Goal: Communication & Community: Share content

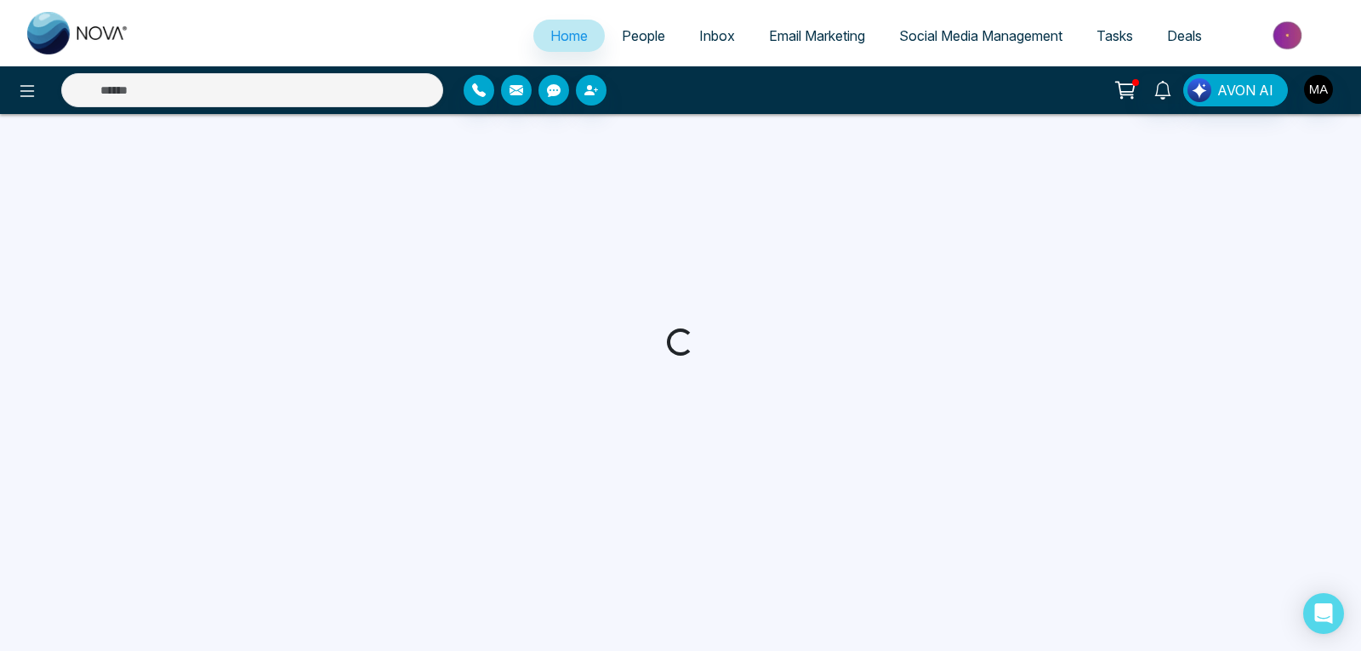
select select "*"
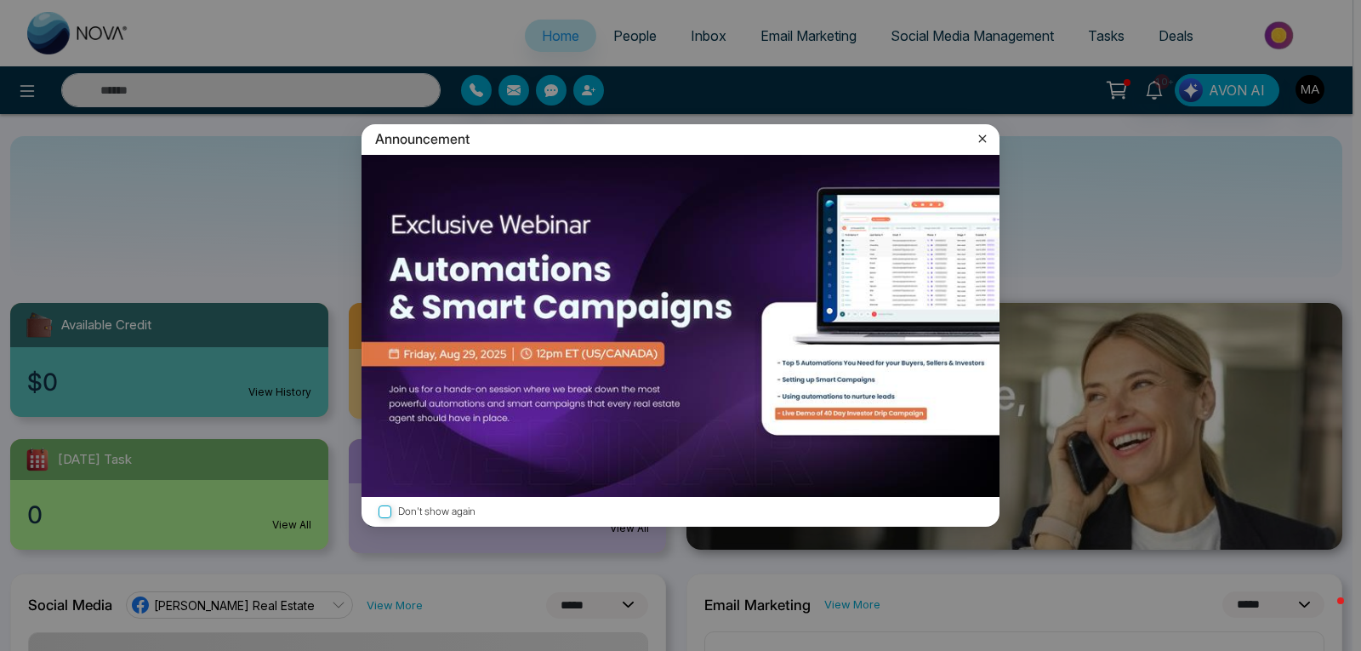
click at [988, 137] on icon at bounding box center [982, 138] width 17 height 17
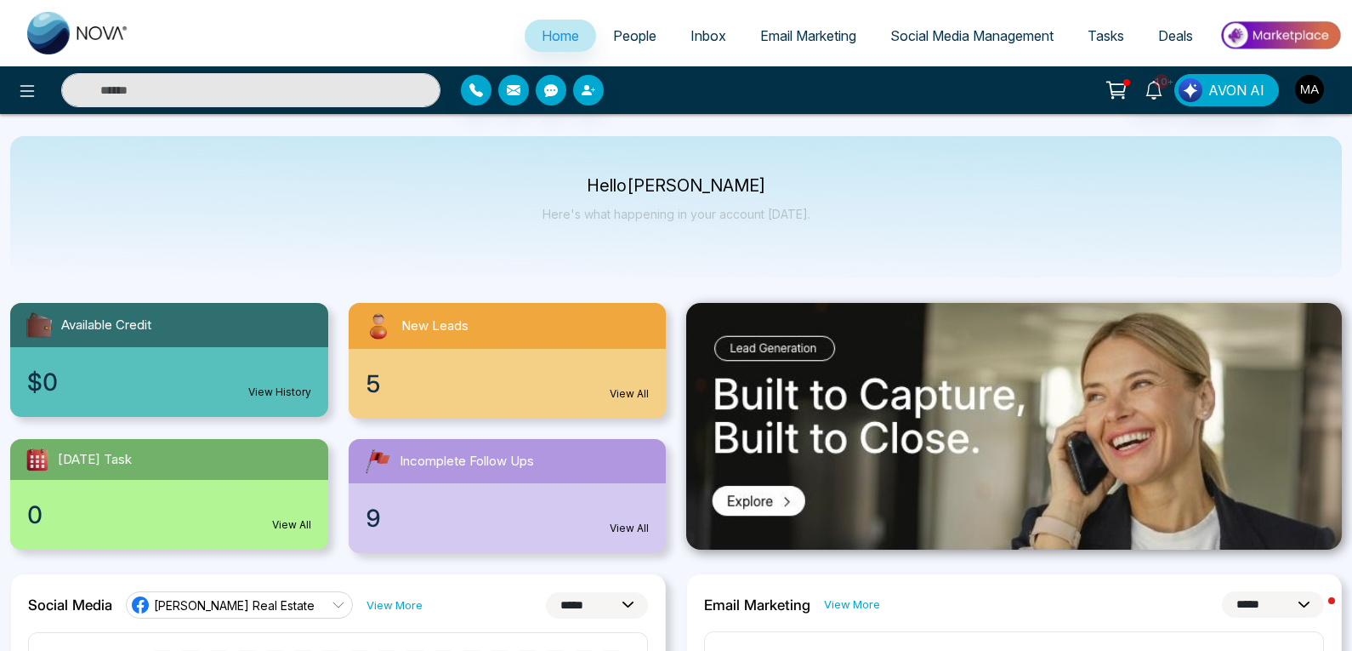
click at [390, 383] on div "5 View All" at bounding box center [508, 384] width 318 height 70
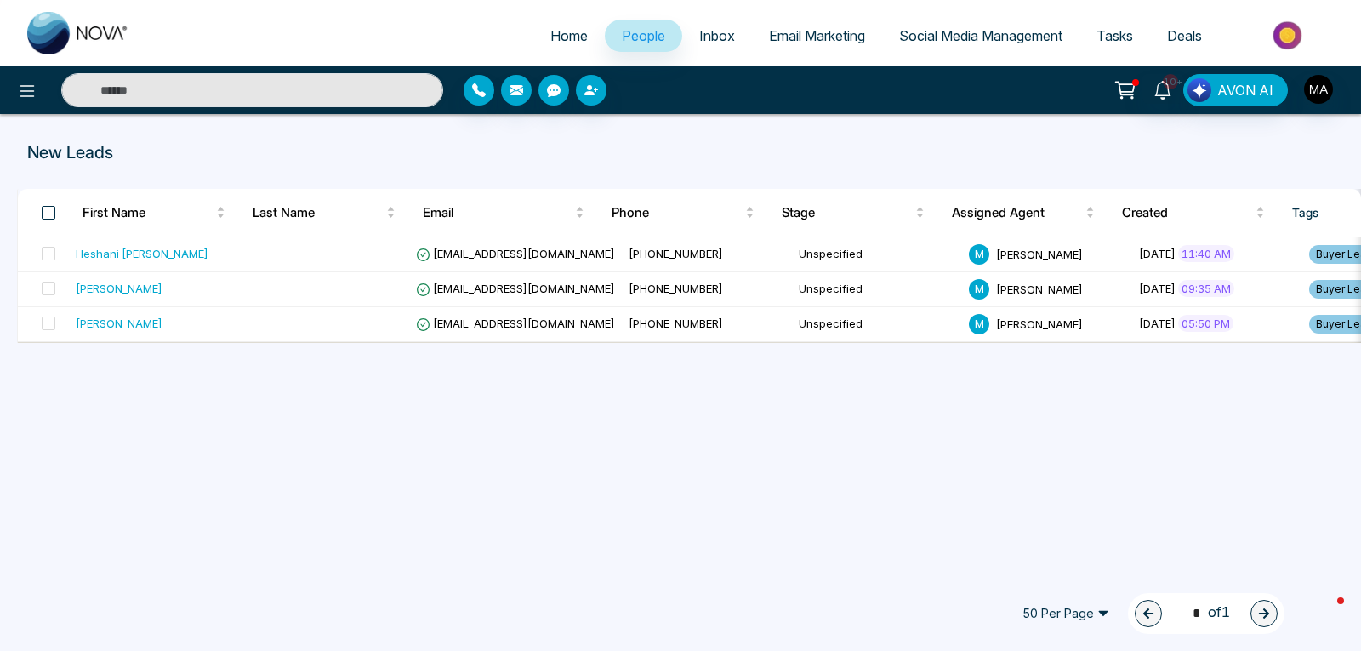
click at [50, 209] on span at bounding box center [49, 213] width 14 height 14
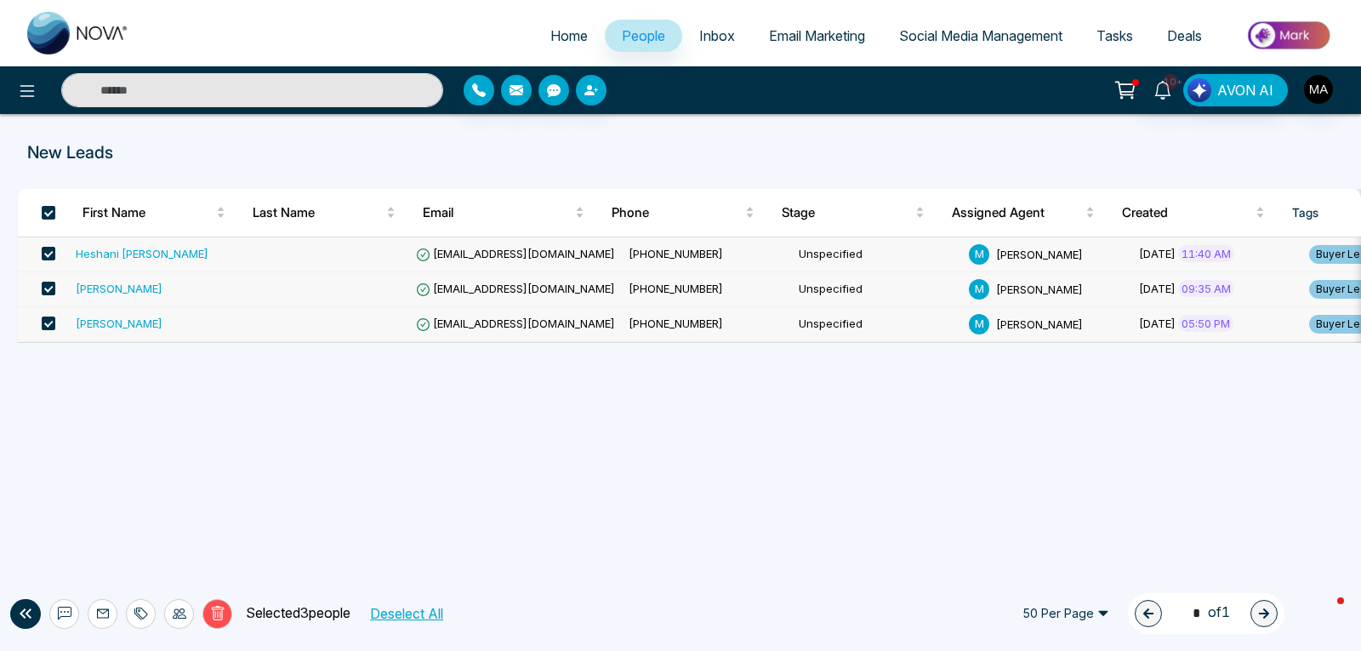
click at [788, 35] on span "Email Marketing" at bounding box center [817, 35] width 96 height 17
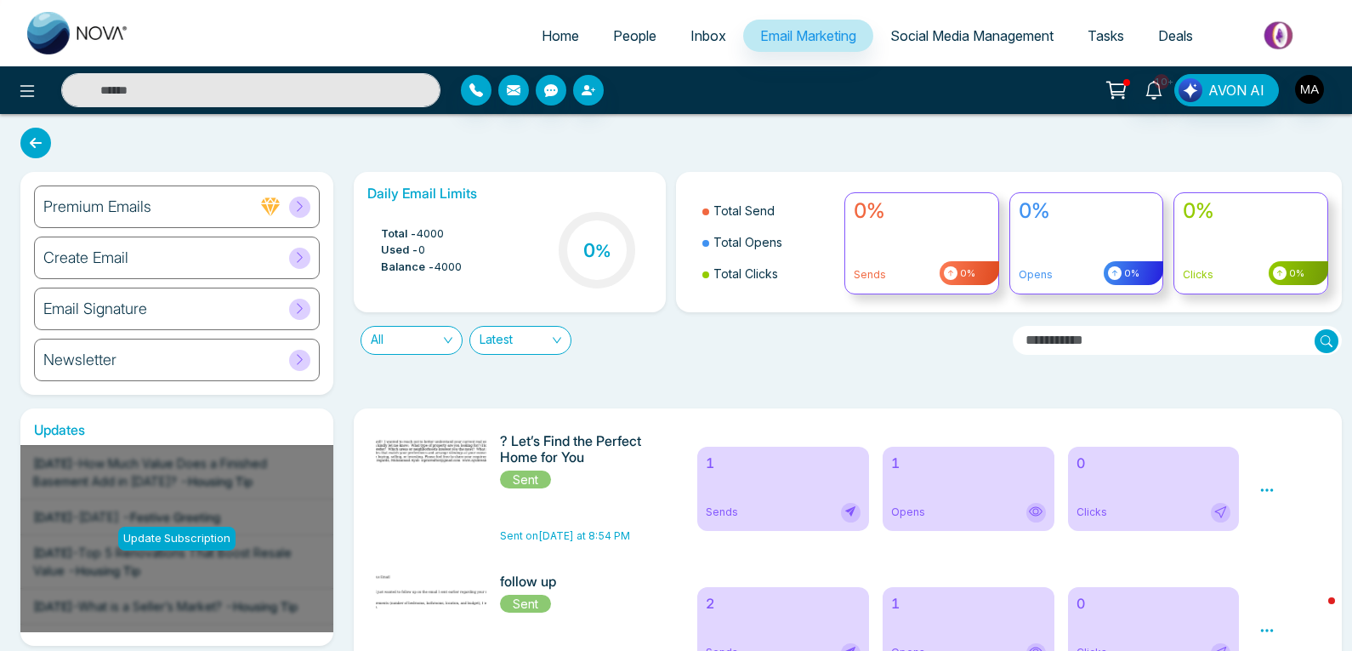
click at [102, 260] on h6 "Create Email" at bounding box center [85, 257] width 85 height 19
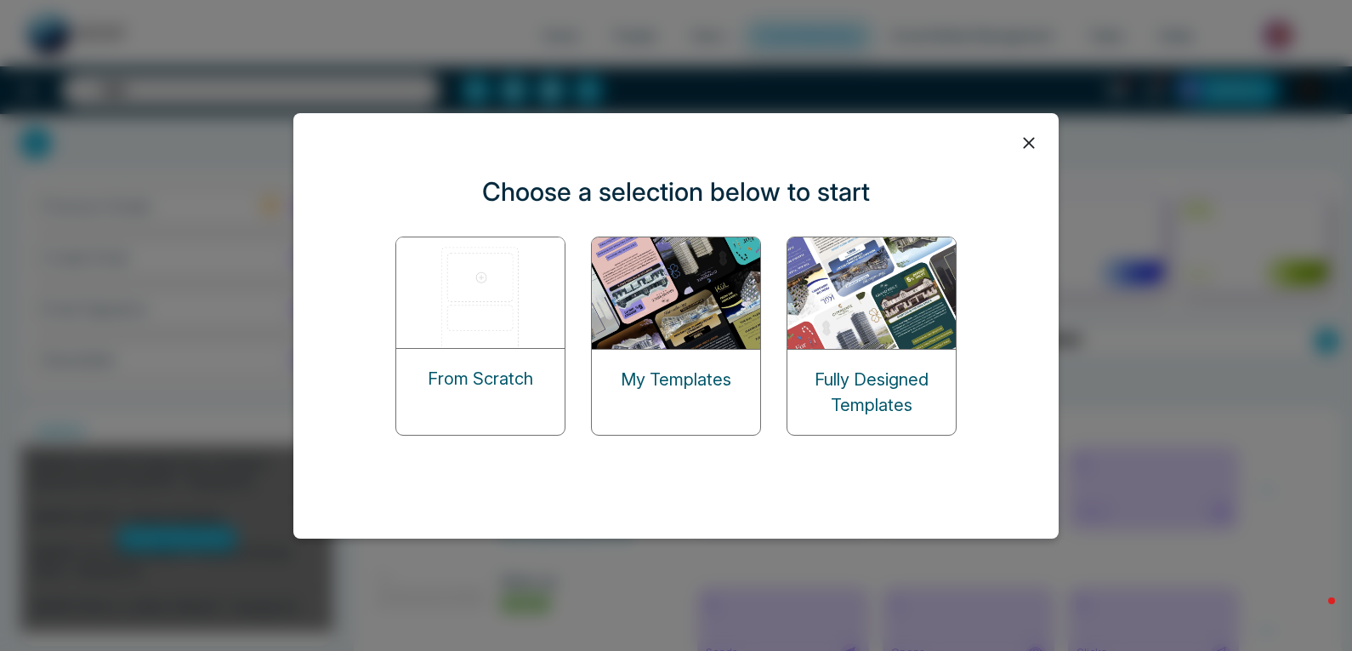
click at [1038, 143] on icon at bounding box center [1029, 143] width 26 height 26
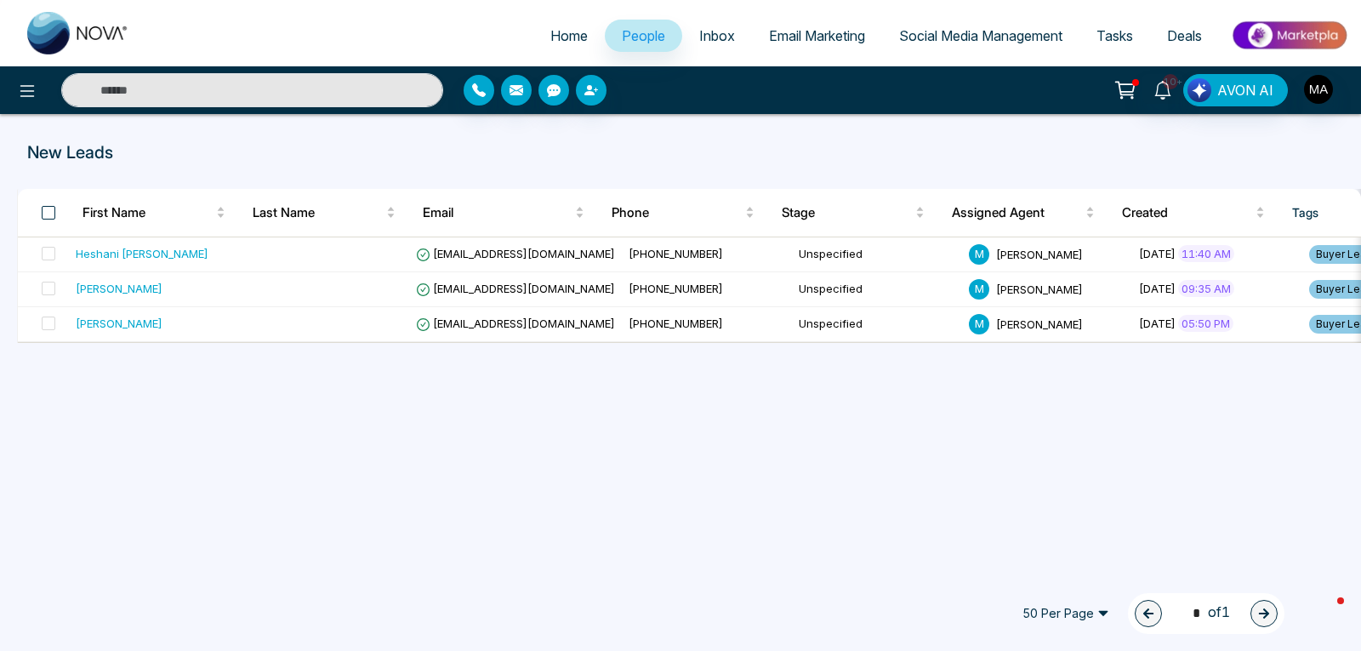
click at [52, 217] on span at bounding box center [49, 213] width 14 height 14
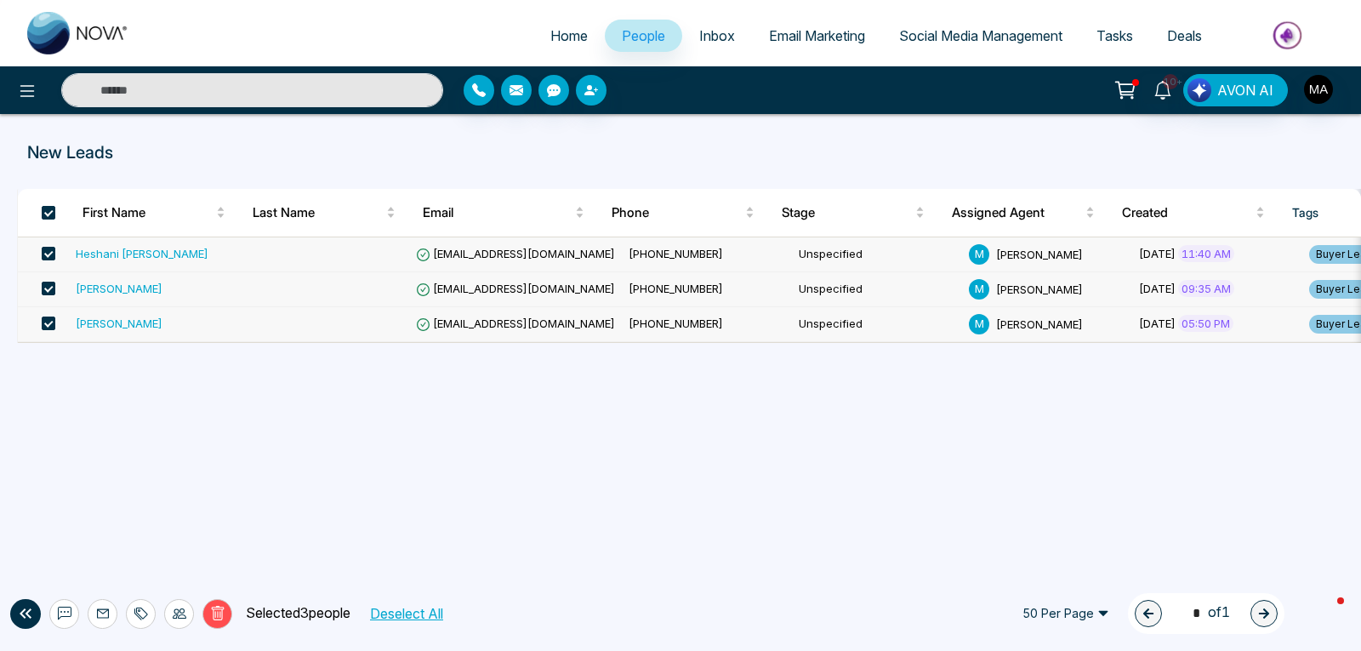
click at [1118, 31] on span "Tasks" at bounding box center [1114, 35] width 37 height 17
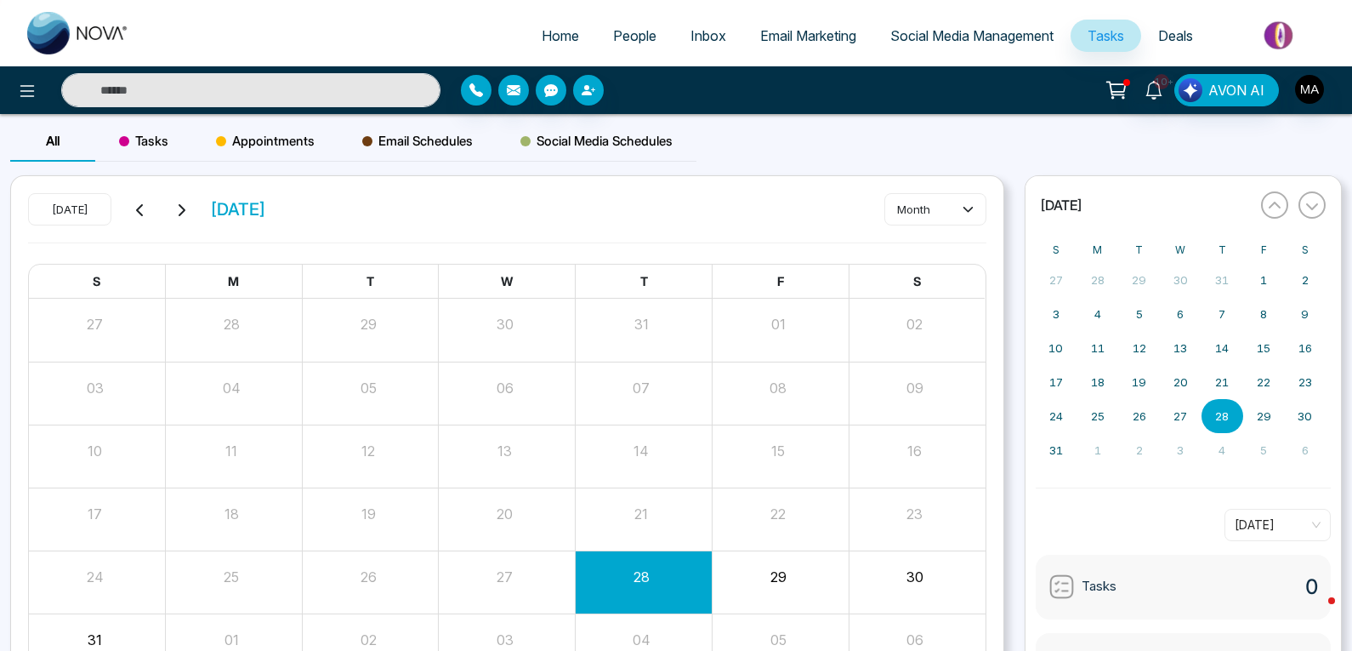
click at [800, 28] on span "Email Marketing" at bounding box center [808, 35] width 96 height 17
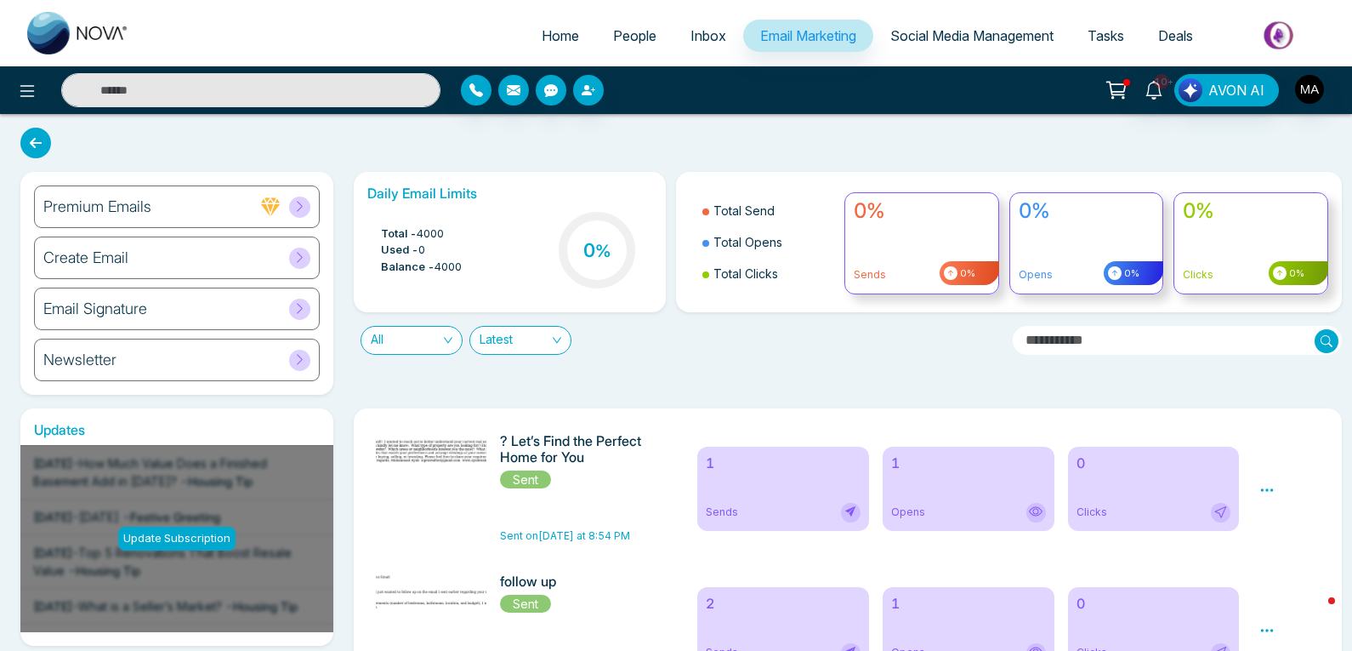
click at [691, 37] on span "Inbox" at bounding box center [709, 35] width 36 height 17
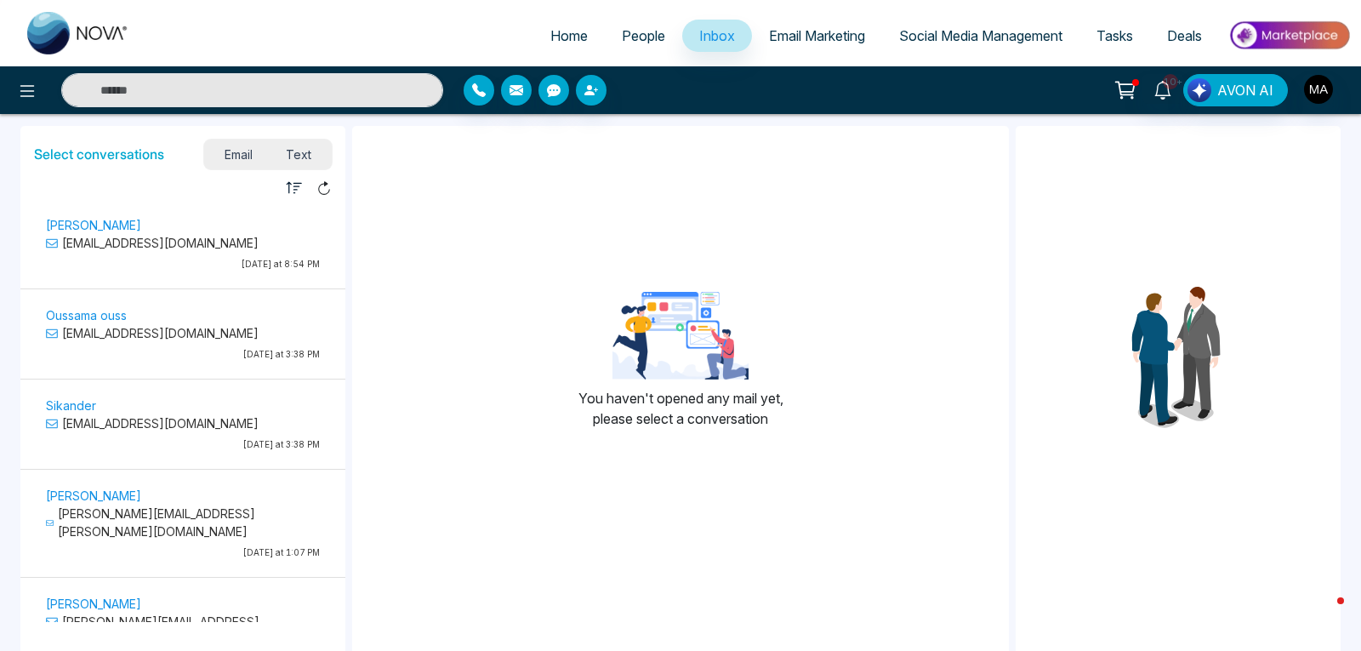
click at [157, 241] on p "[EMAIL_ADDRESS][DOMAIN_NAME]" at bounding box center [183, 243] width 274 height 18
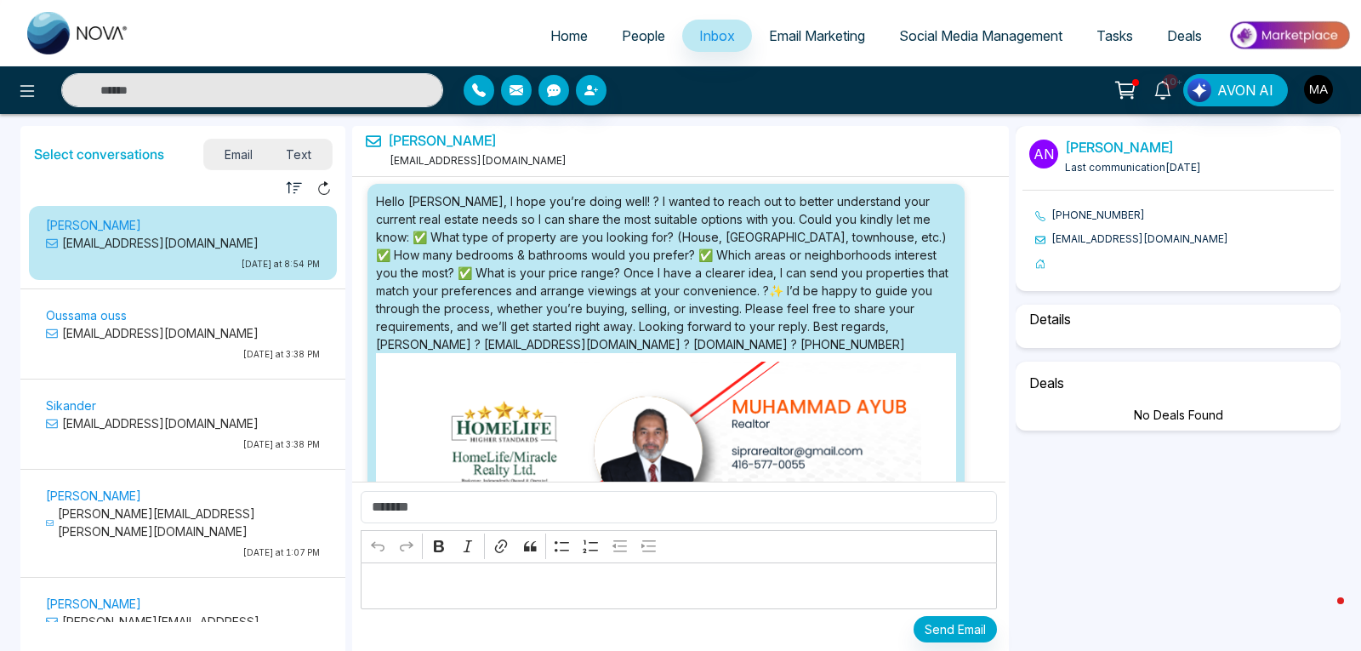
scroll to position [240, 0]
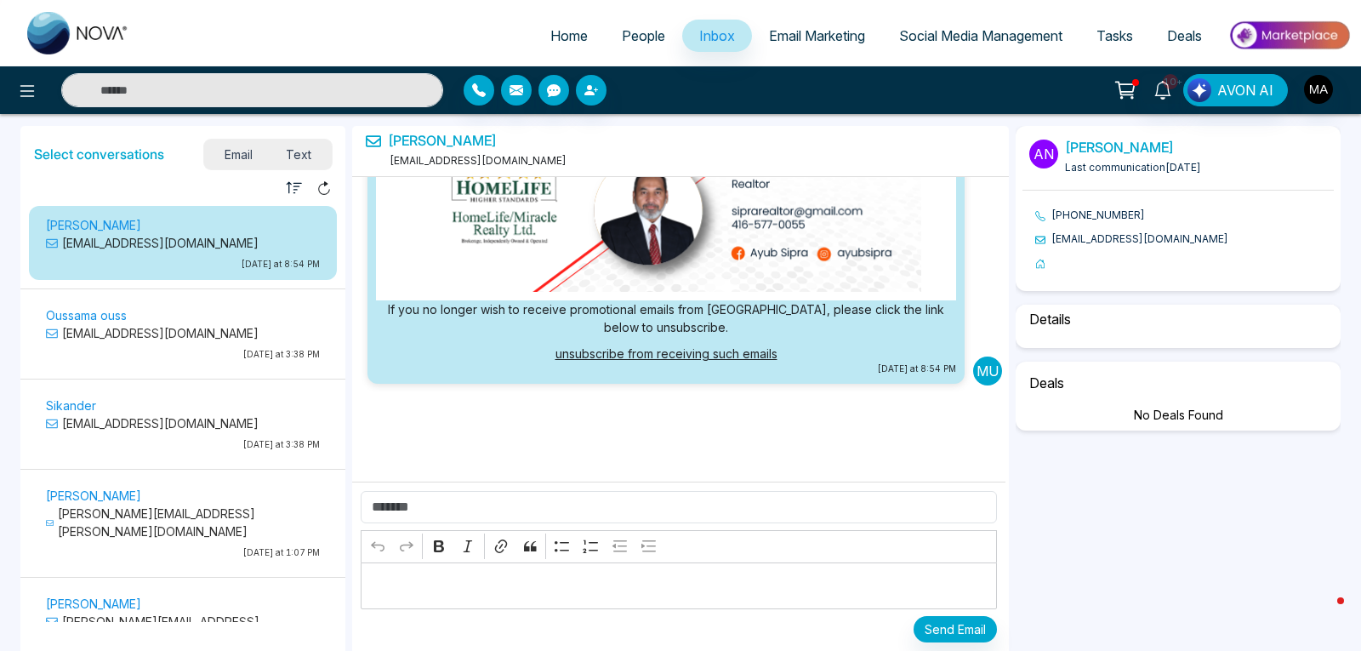
select select "*"
select select "********"
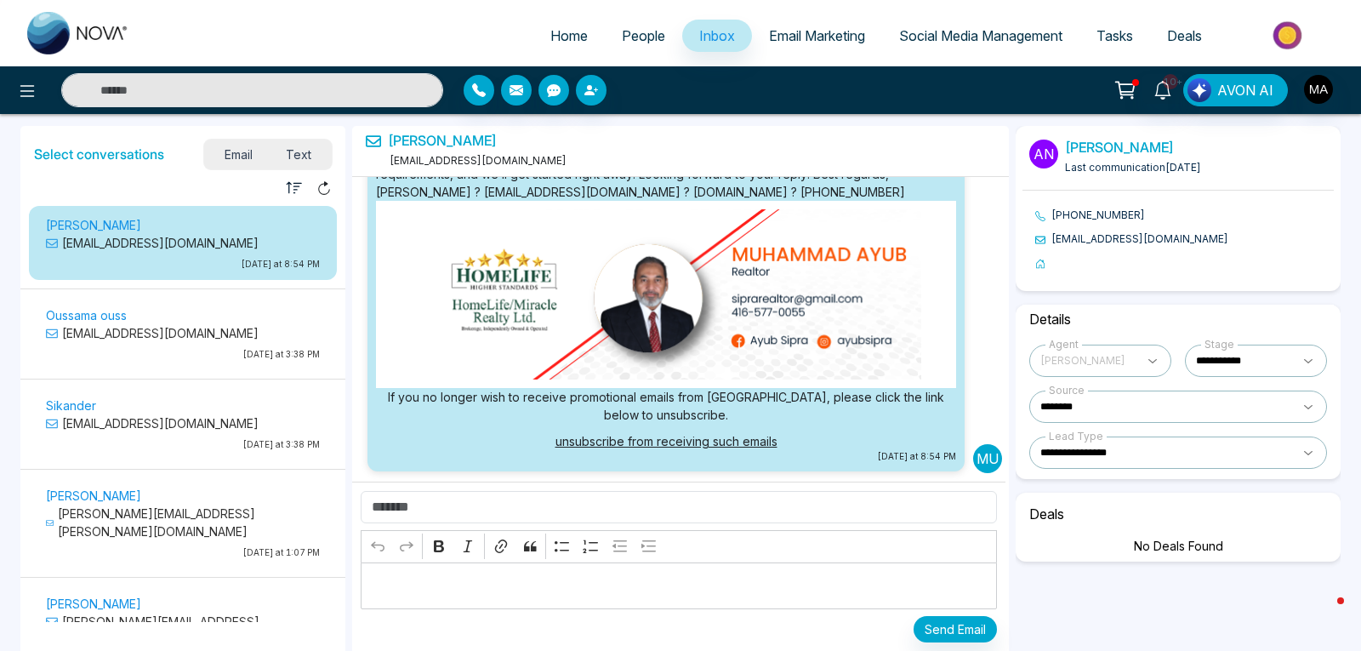
scroll to position [0, 0]
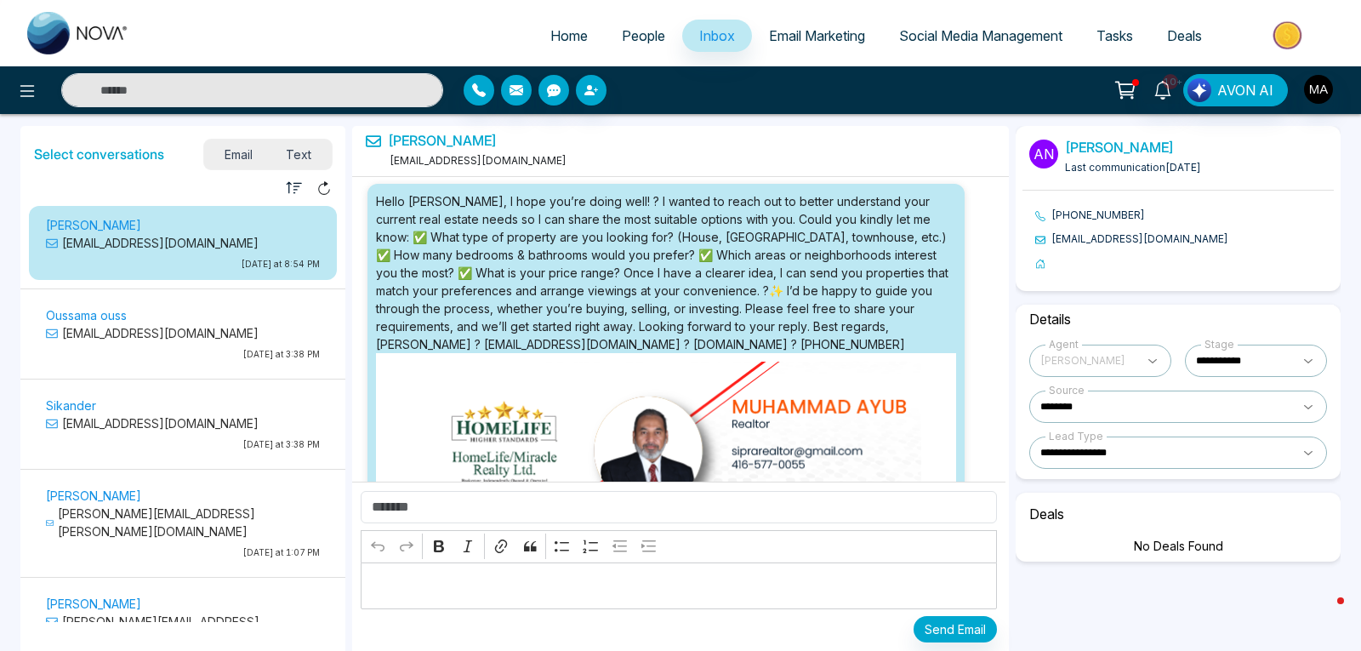
drag, startPoint x: 805, startPoint y: 343, endPoint x: 378, endPoint y: 200, distance: 450.2
click at [378, 200] on div at bounding box center [666, 397] width 580 height 410
click at [523, 96] on button "button" at bounding box center [516, 90] width 31 height 31
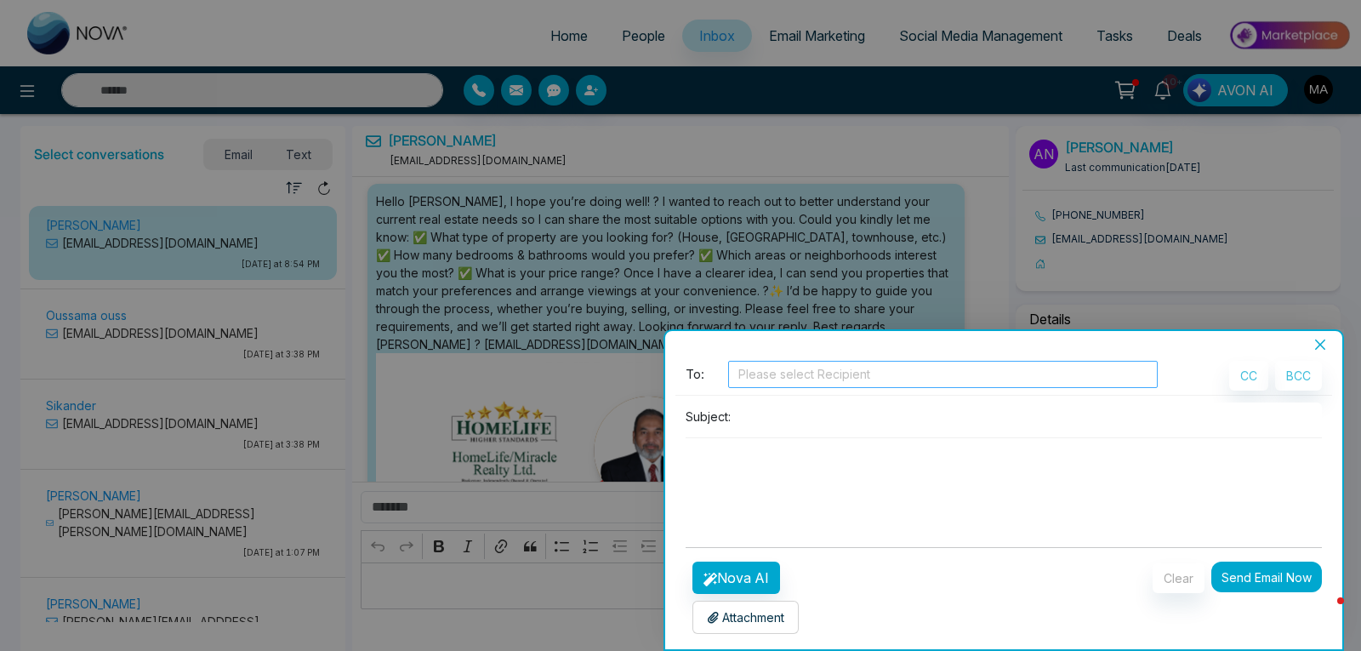
click at [1127, 371] on div at bounding box center [942, 374] width 421 height 20
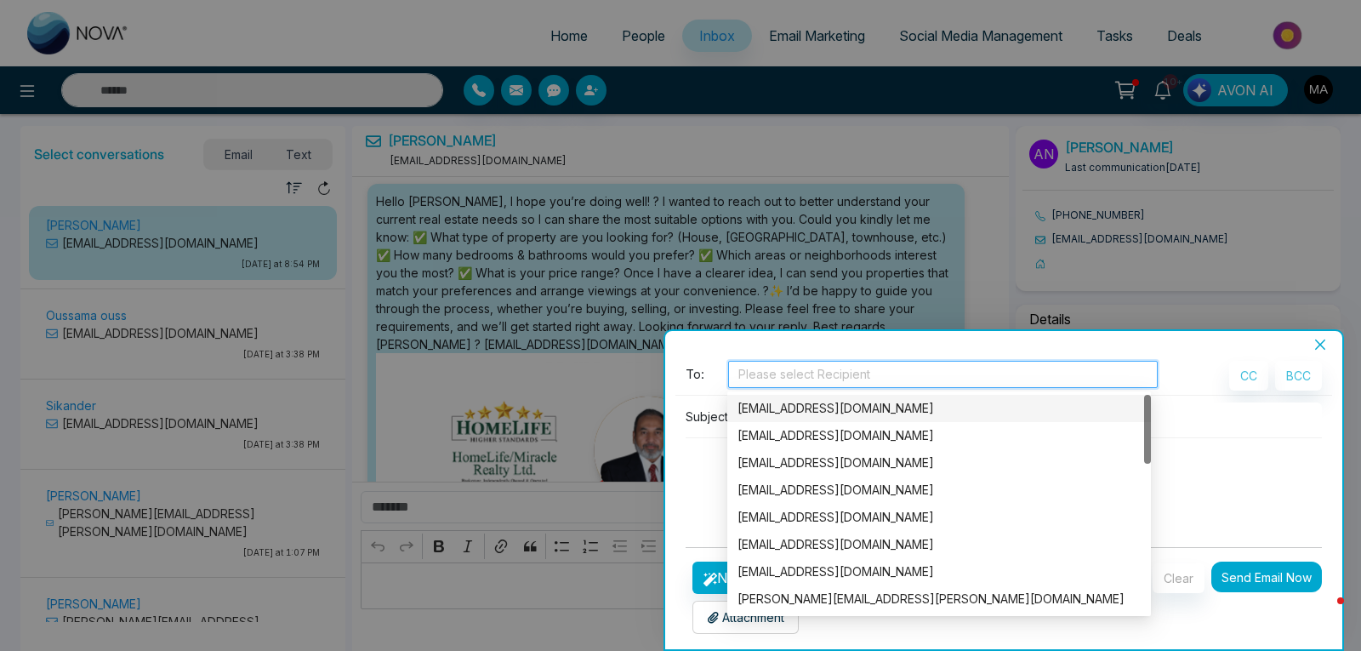
click at [861, 409] on div "[EMAIL_ADDRESS][DOMAIN_NAME]" at bounding box center [938, 408] width 403 height 19
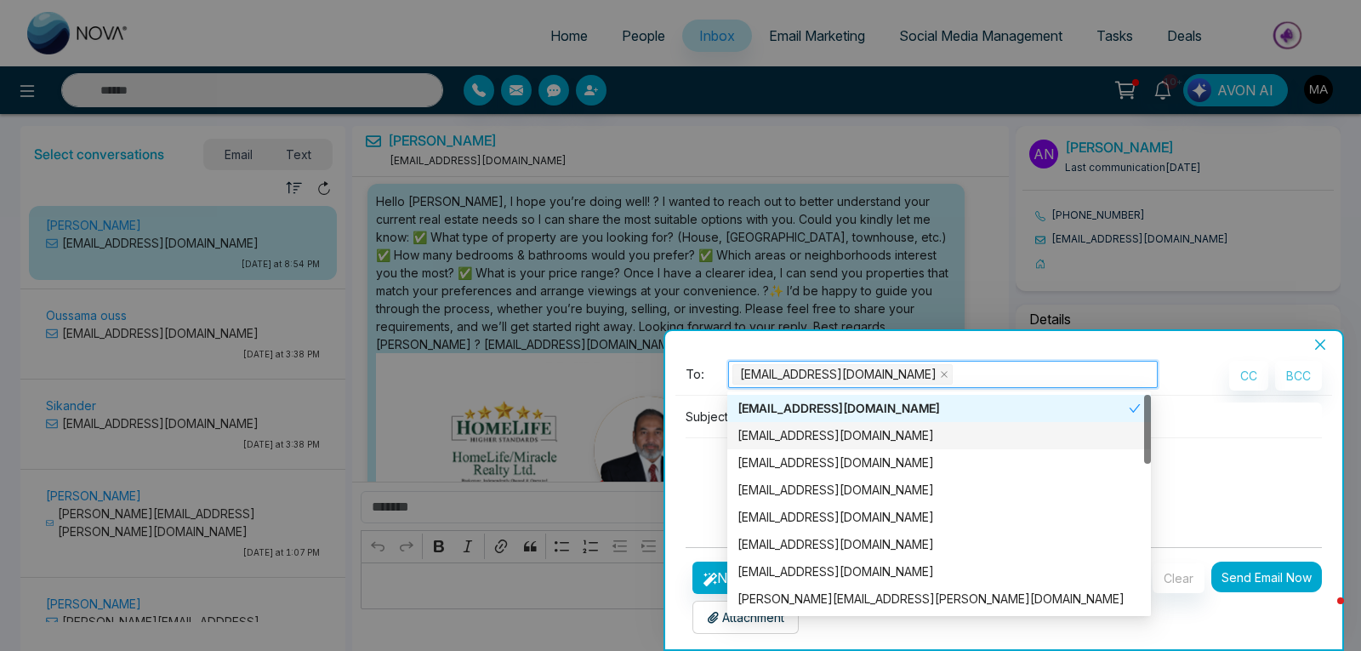
click at [845, 439] on div "[EMAIL_ADDRESS][DOMAIN_NAME]" at bounding box center [938, 435] width 403 height 19
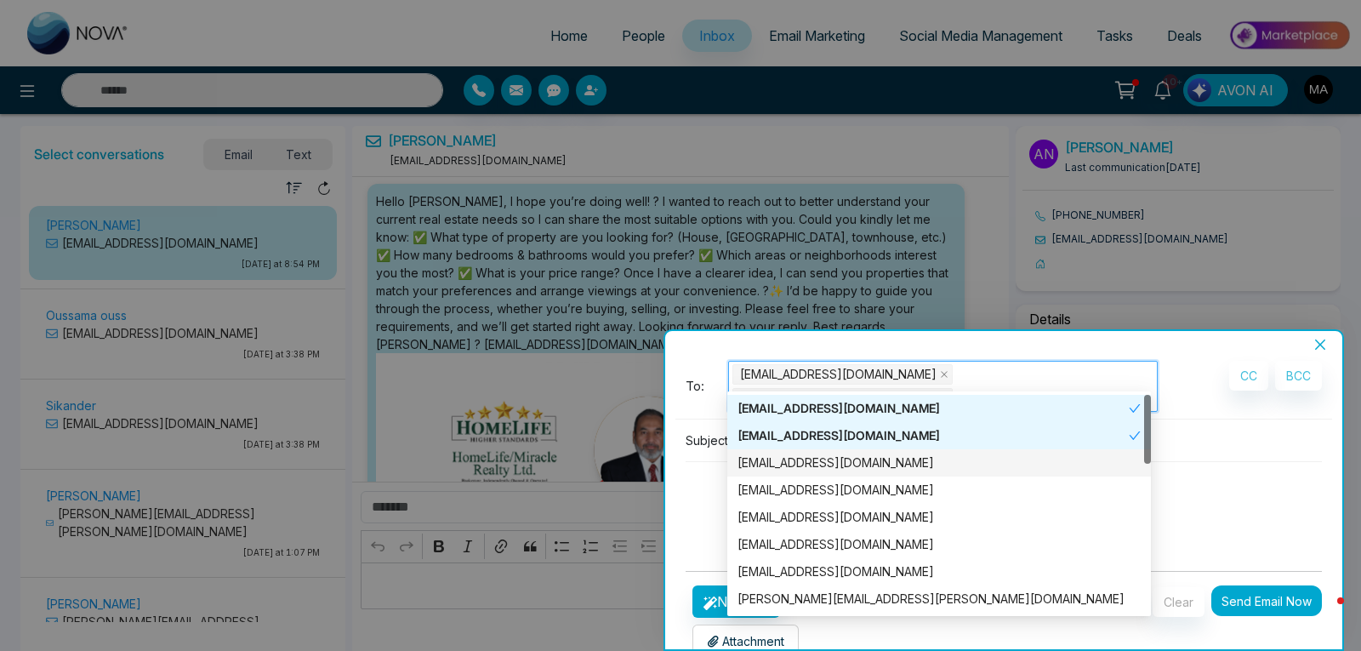
click at [837, 464] on div "[EMAIL_ADDRESS][DOMAIN_NAME]" at bounding box center [938, 462] width 403 height 19
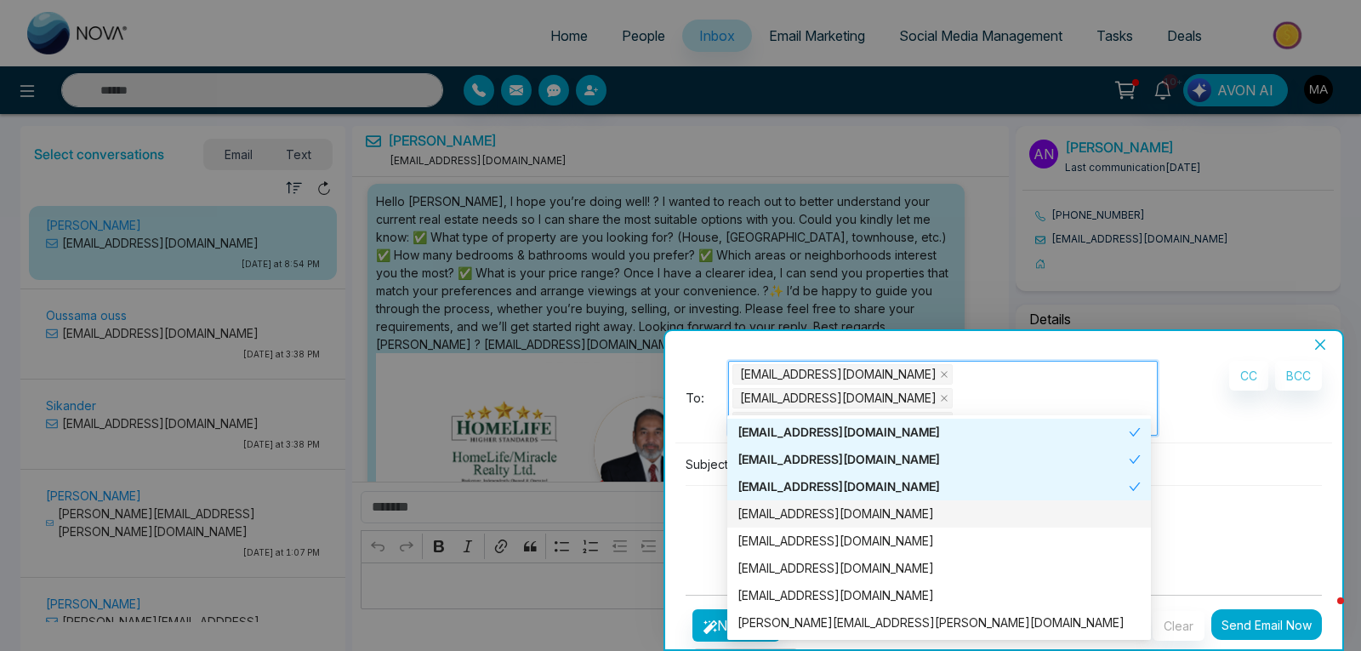
click at [846, 514] on div "[EMAIL_ADDRESS][DOMAIN_NAME]" at bounding box center [938, 513] width 403 height 19
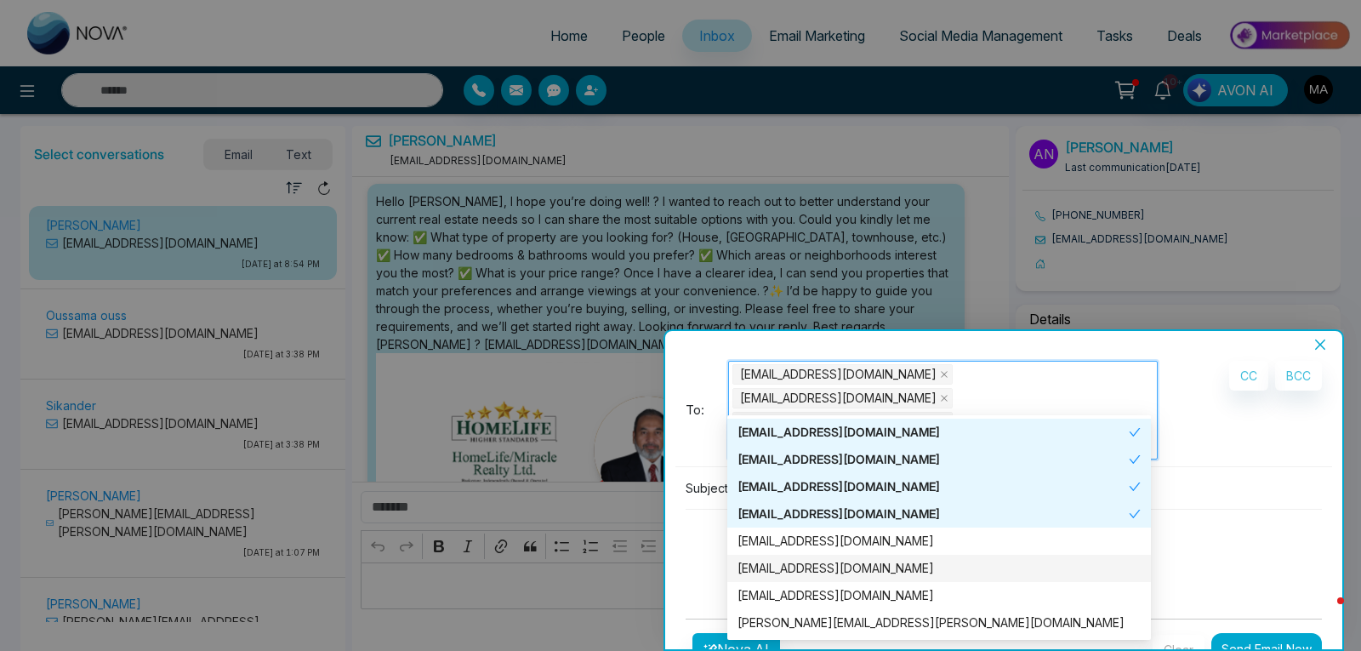
click at [1229, 509] on textarea at bounding box center [1004, 550] width 636 height 82
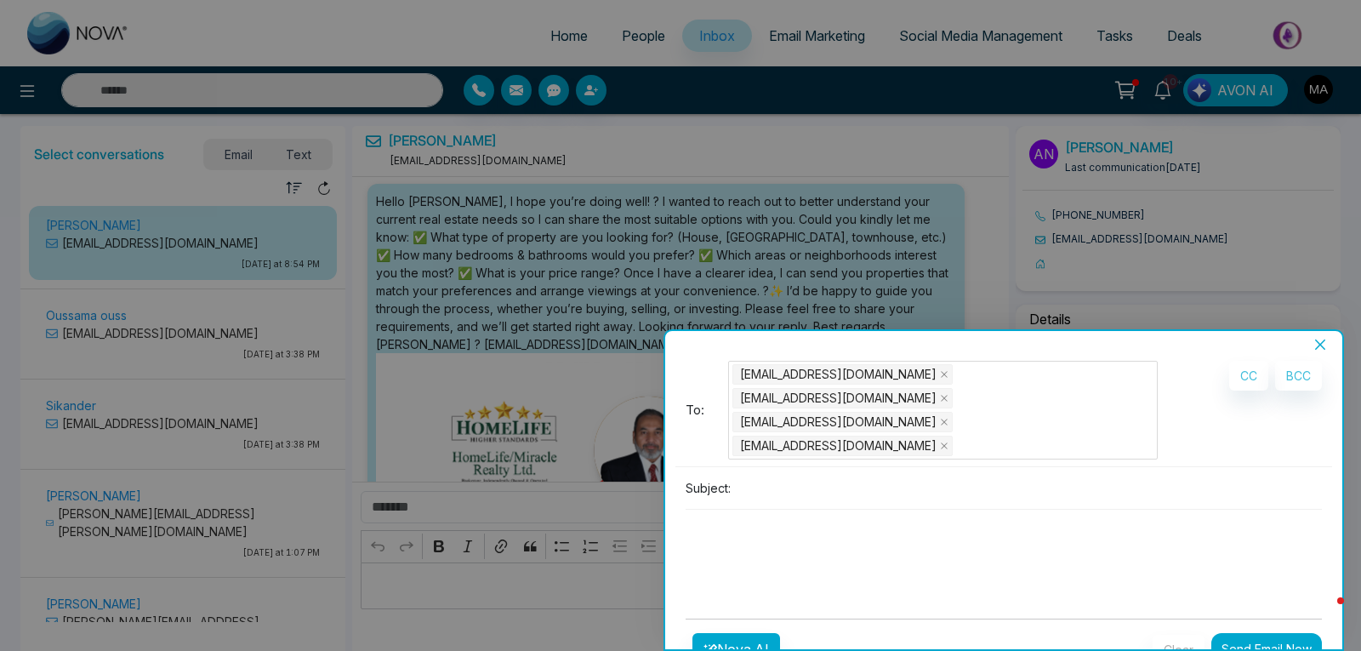
drag, startPoint x: 817, startPoint y: 448, endPoint x: 758, endPoint y: 481, distance: 67.4
paste textarea "**********"
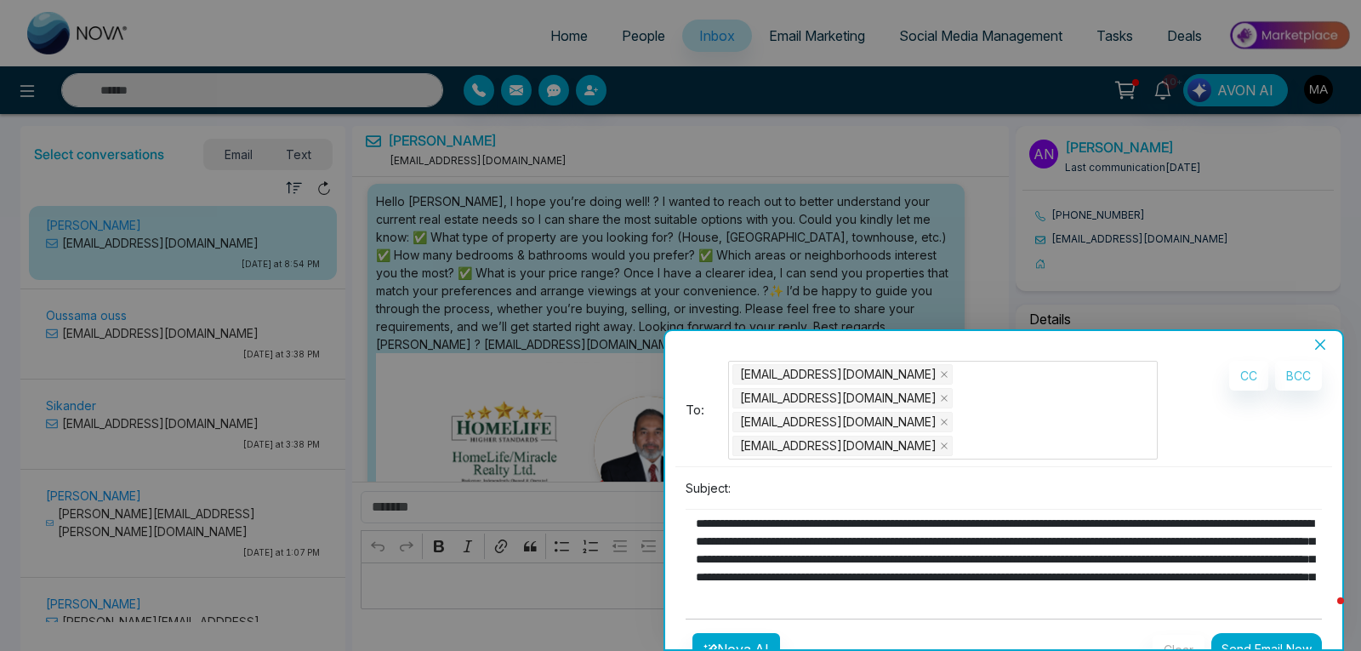
scroll to position [83, 0]
type textarea "**********"
click at [747, 474] on input at bounding box center [1029, 488] width 584 height 28
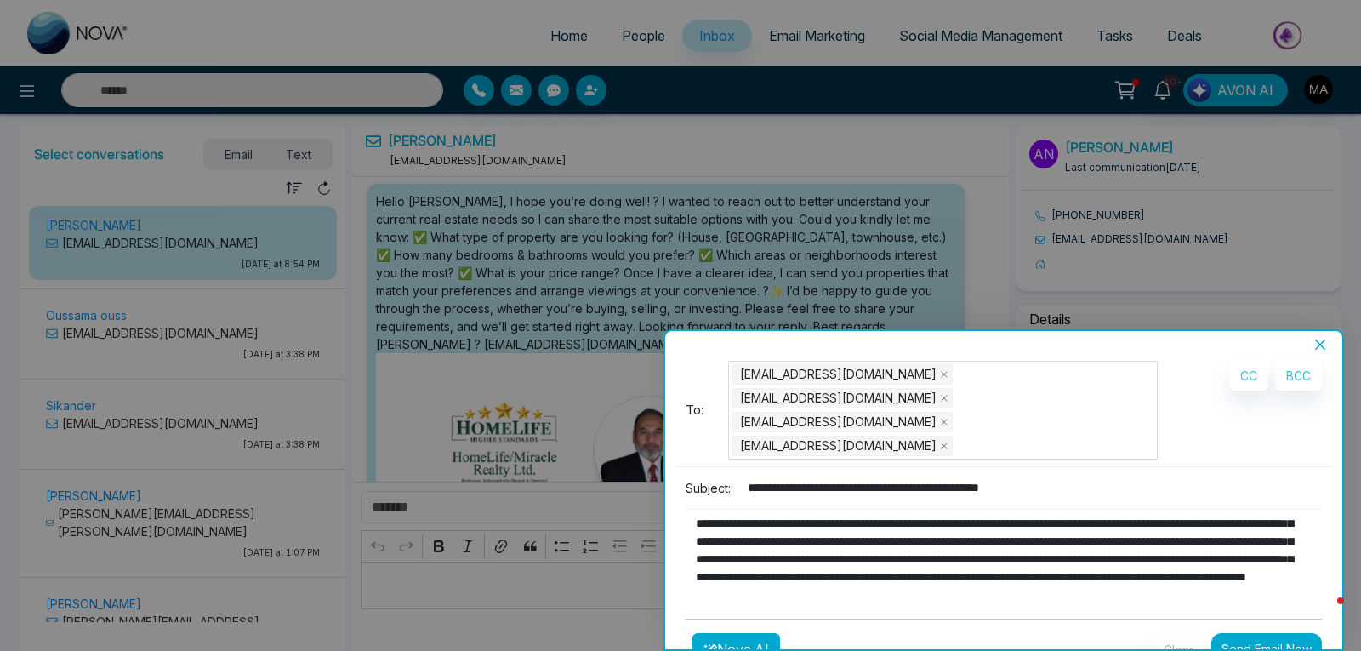
click at [905, 474] on input "**********" at bounding box center [1029, 488] width 584 height 28
paste input
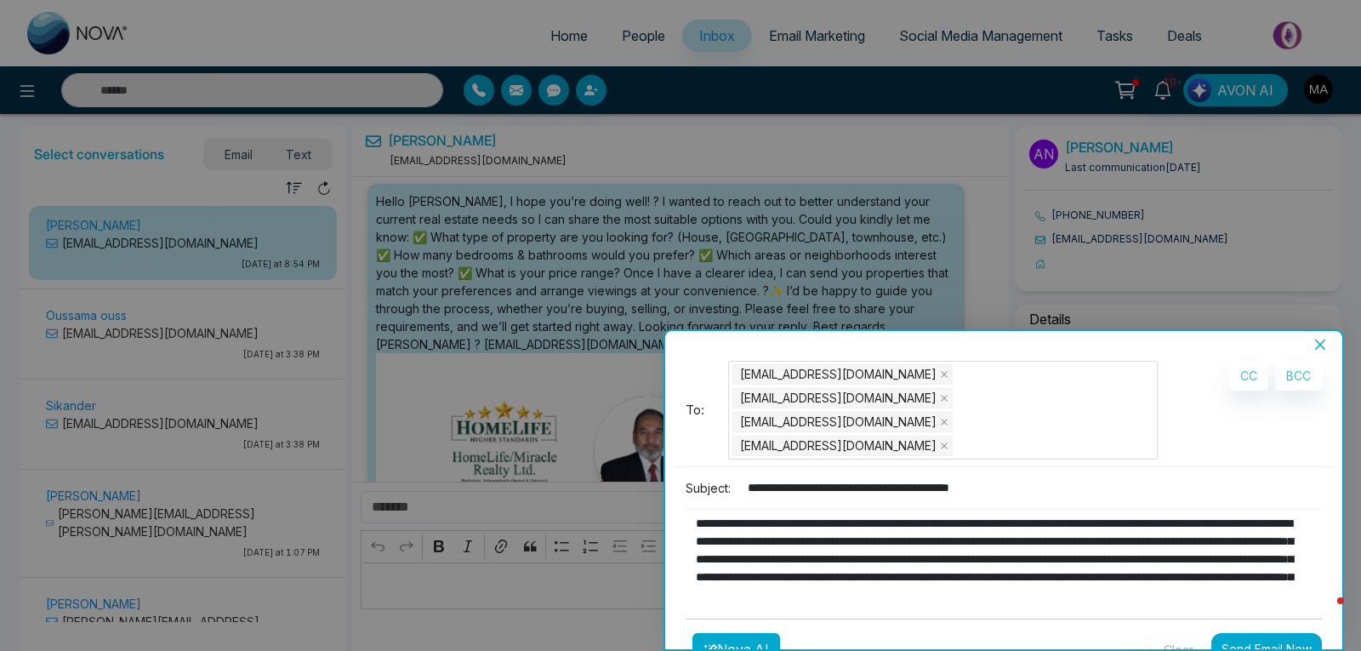
type input "**********"
click at [774, 509] on textarea "**********" at bounding box center [1000, 550] width 628 height 82
drag, startPoint x: 772, startPoint y: 478, endPoint x: 728, endPoint y: 480, distance: 44.3
click at [728, 509] on textarea "**********" at bounding box center [1000, 550] width 628 height 82
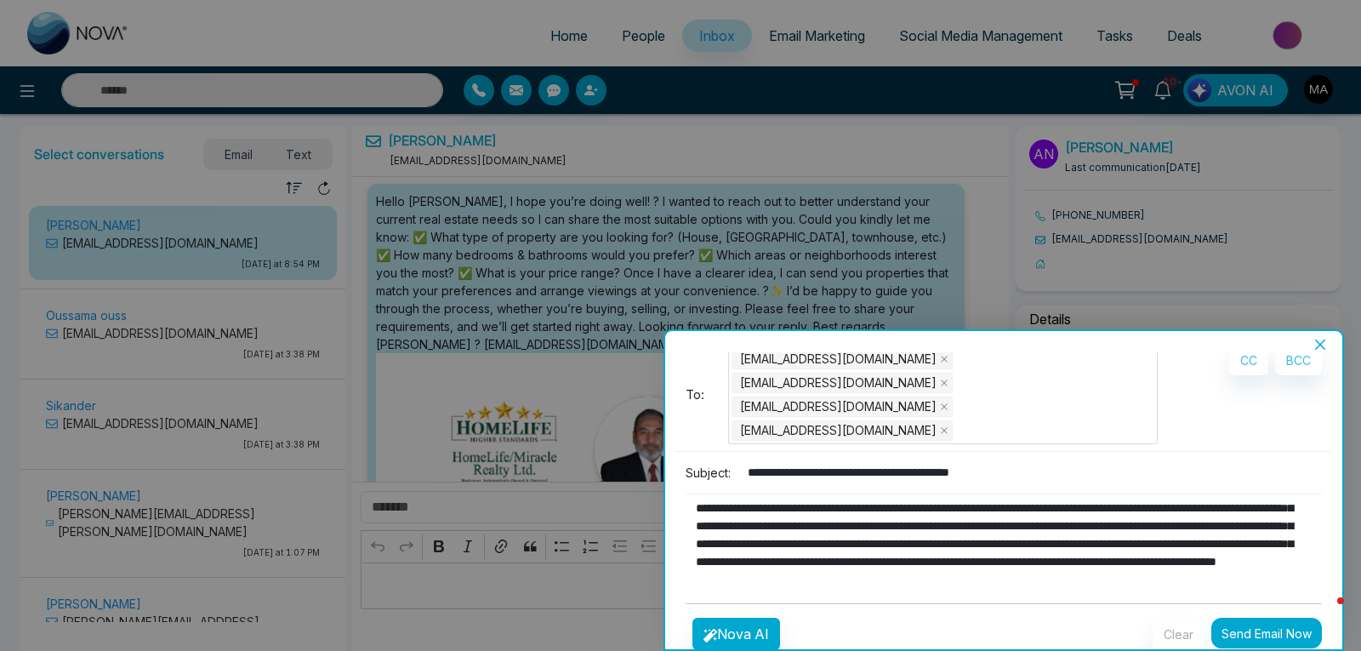
scroll to position [29, 0]
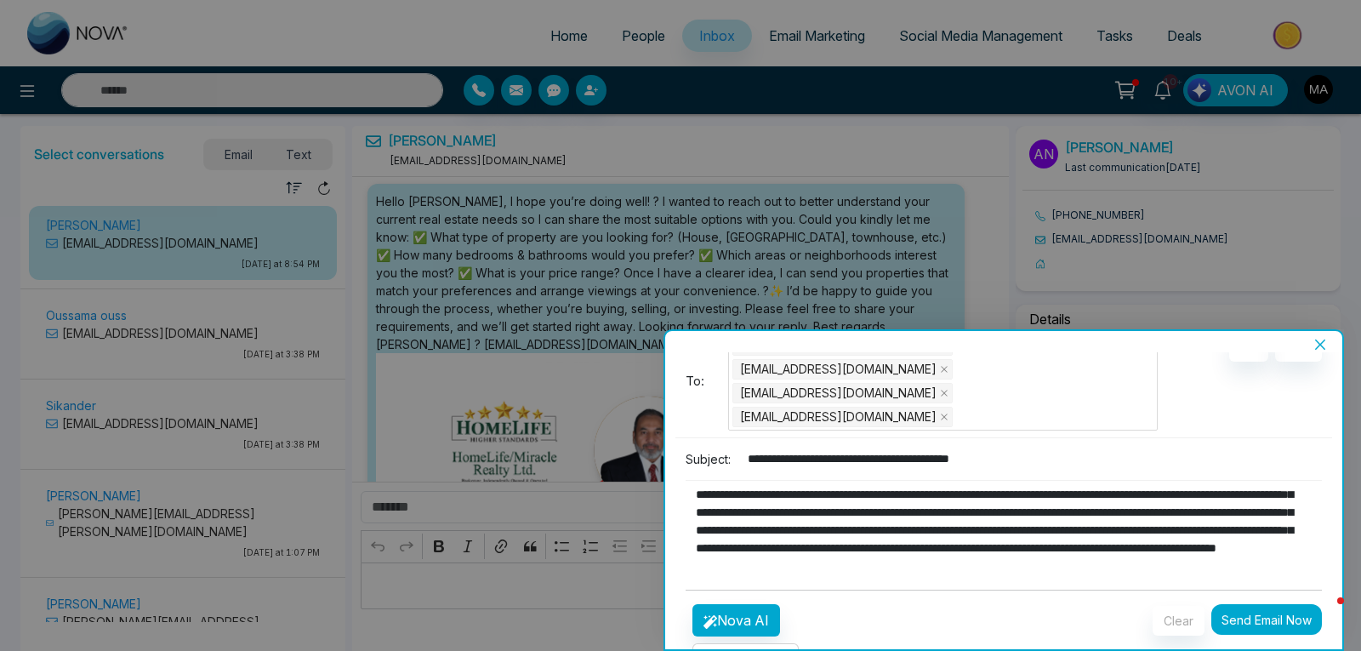
type textarea "**********"
click at [1249, 604] on button "Send Email Now" at bounding box center [1266, 619] width 111 height 31
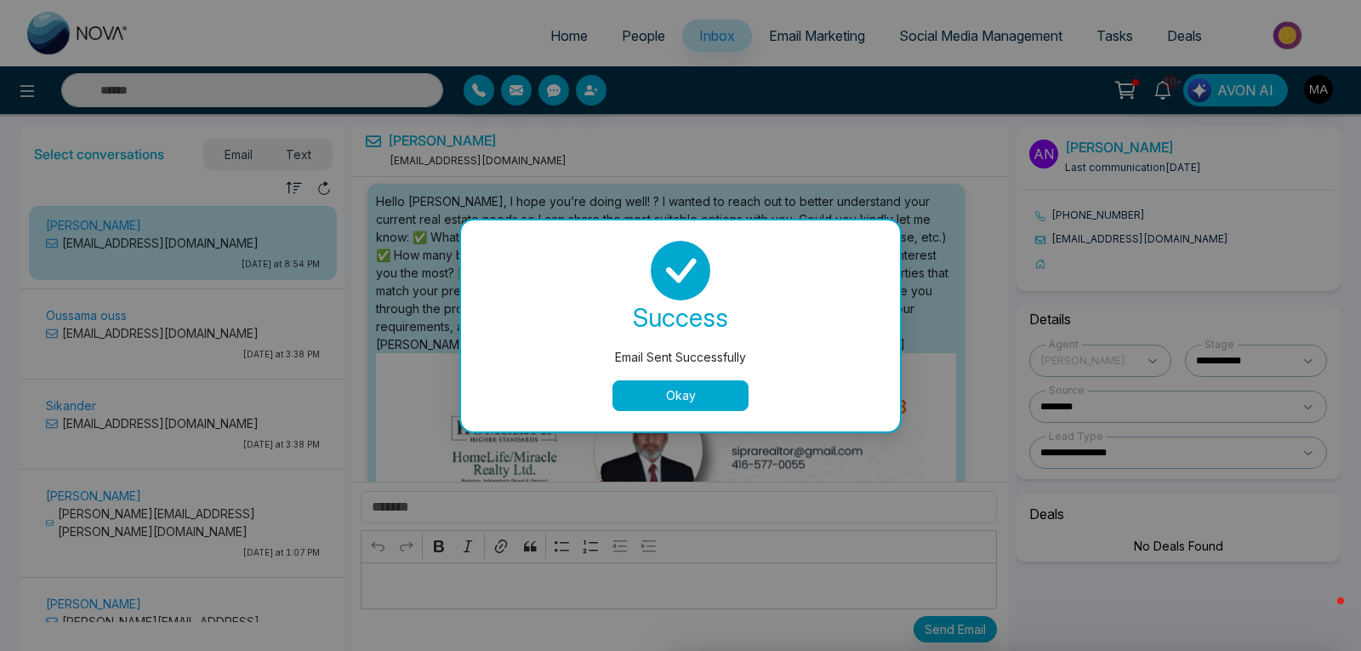
scroll to position [5, 0]
click at [711, 403] on button "Okay" at bounding box center [680, 395] width 136 height 31
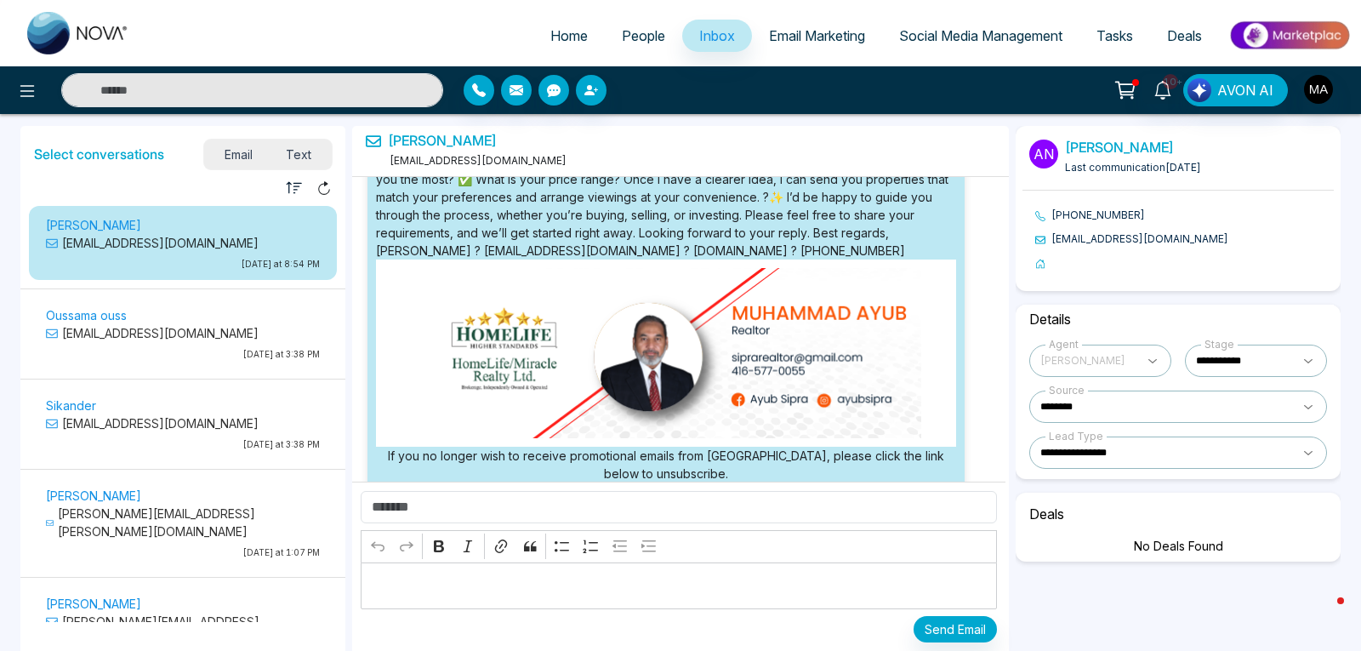
scroll to position [0, 0]
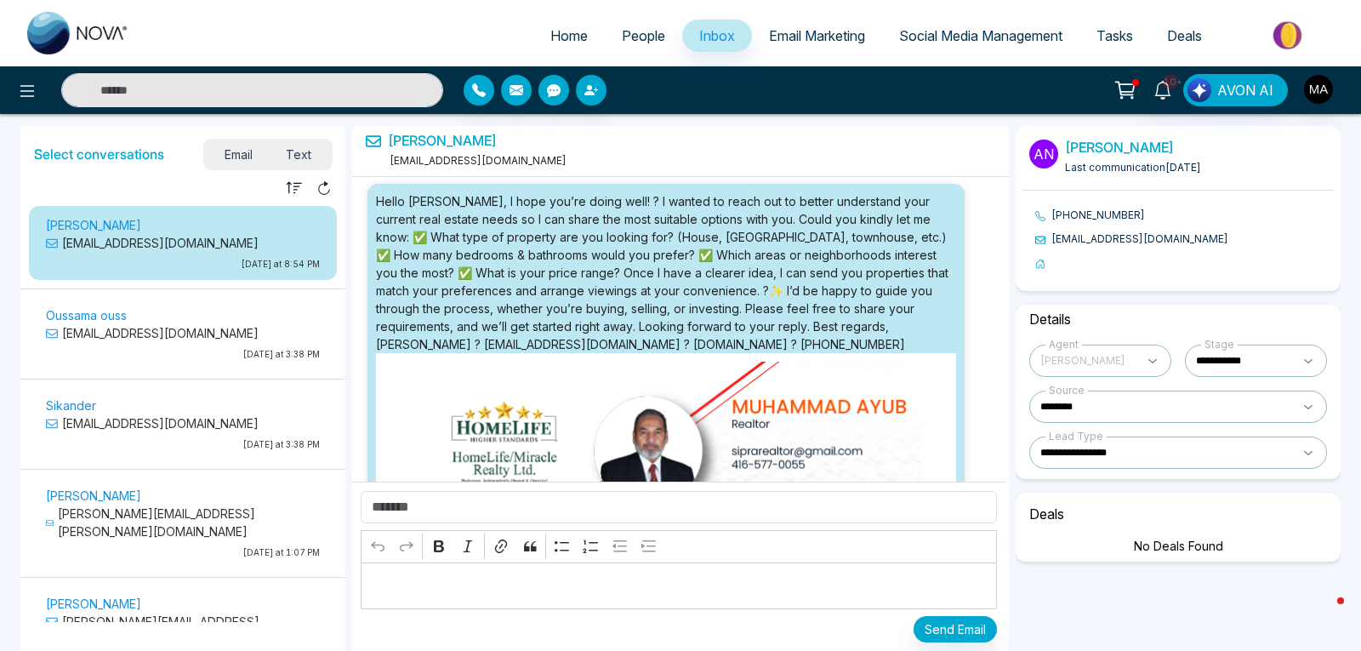
click at [553, 33] on span "Home" at bounding box center [568, 35] width 37 height 17
select select "*"
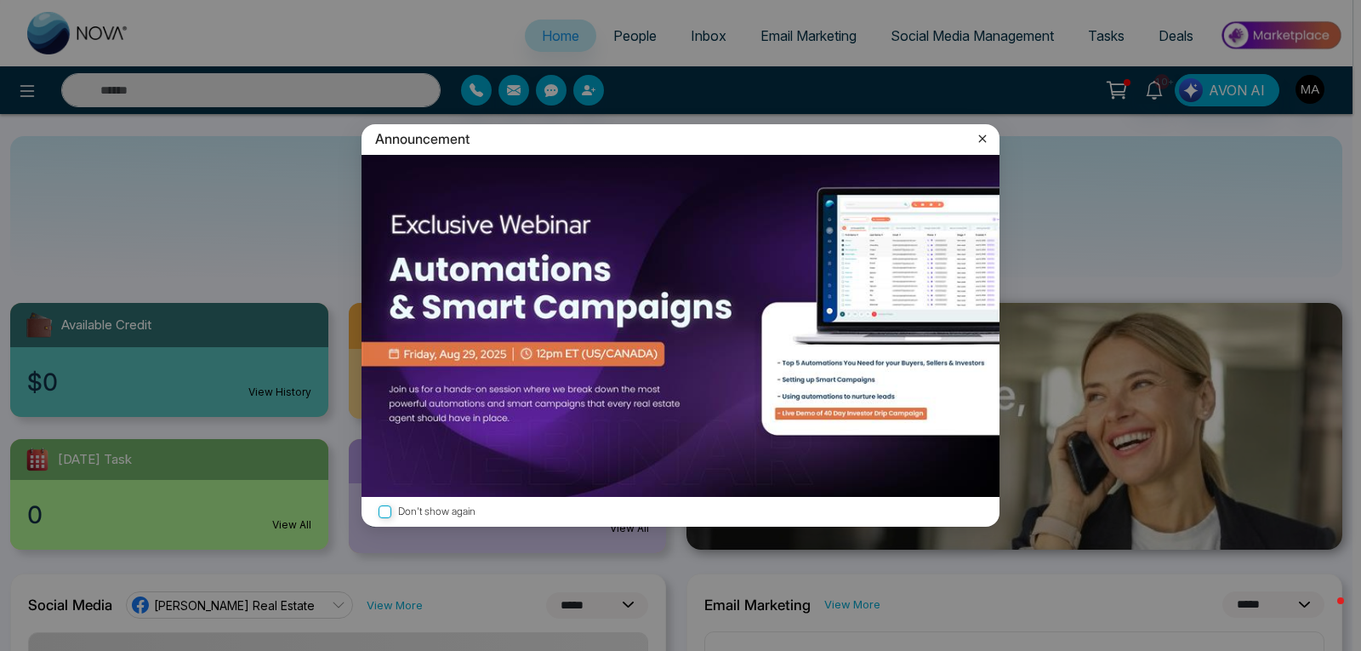
click at [976, 136] on icon at bounding box center [982, 138] width 17 height 17
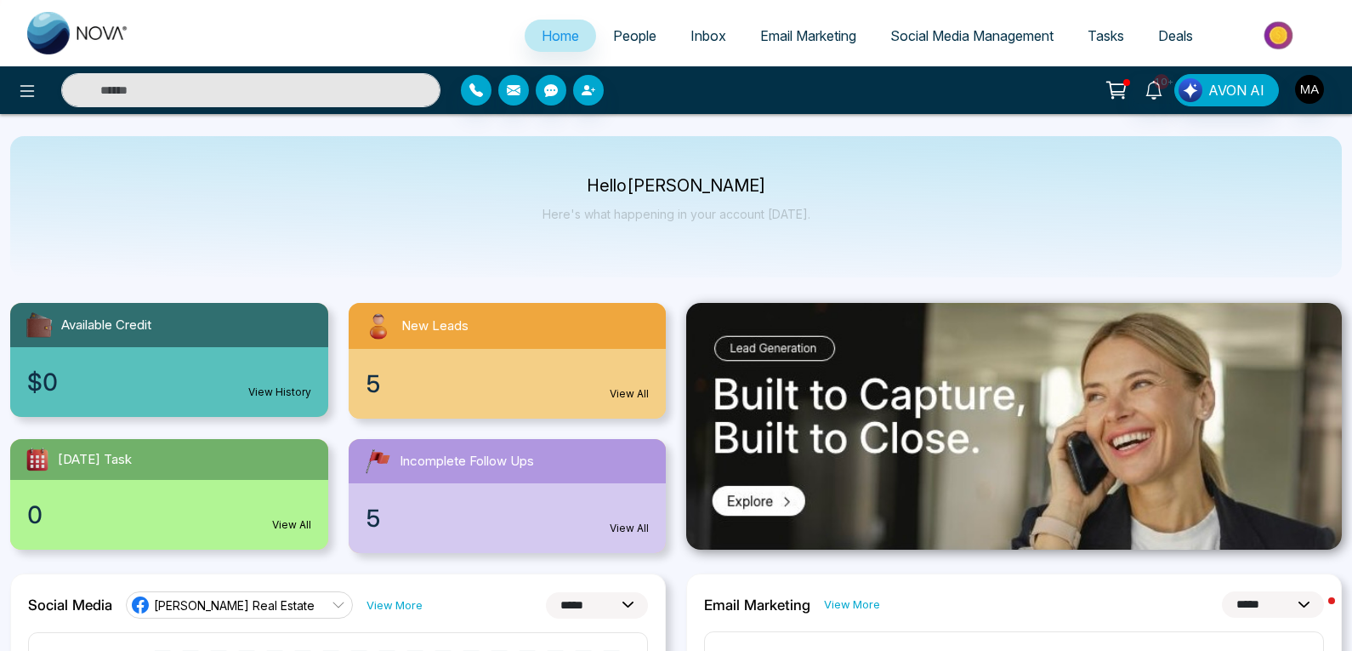
click at [368, 524] on span "5" at bounding box center [373, 518] width 15 height 36
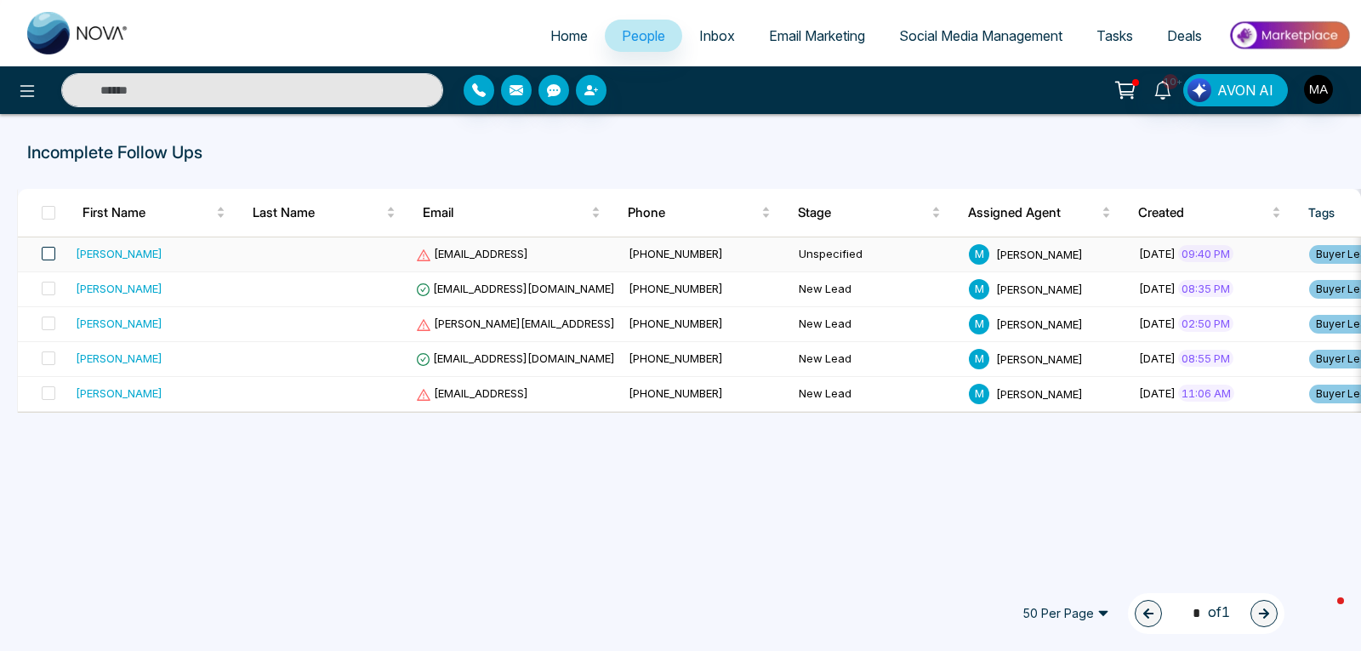
click at [54, 254] on span at bounding box center [49, 254] width 14 height 14
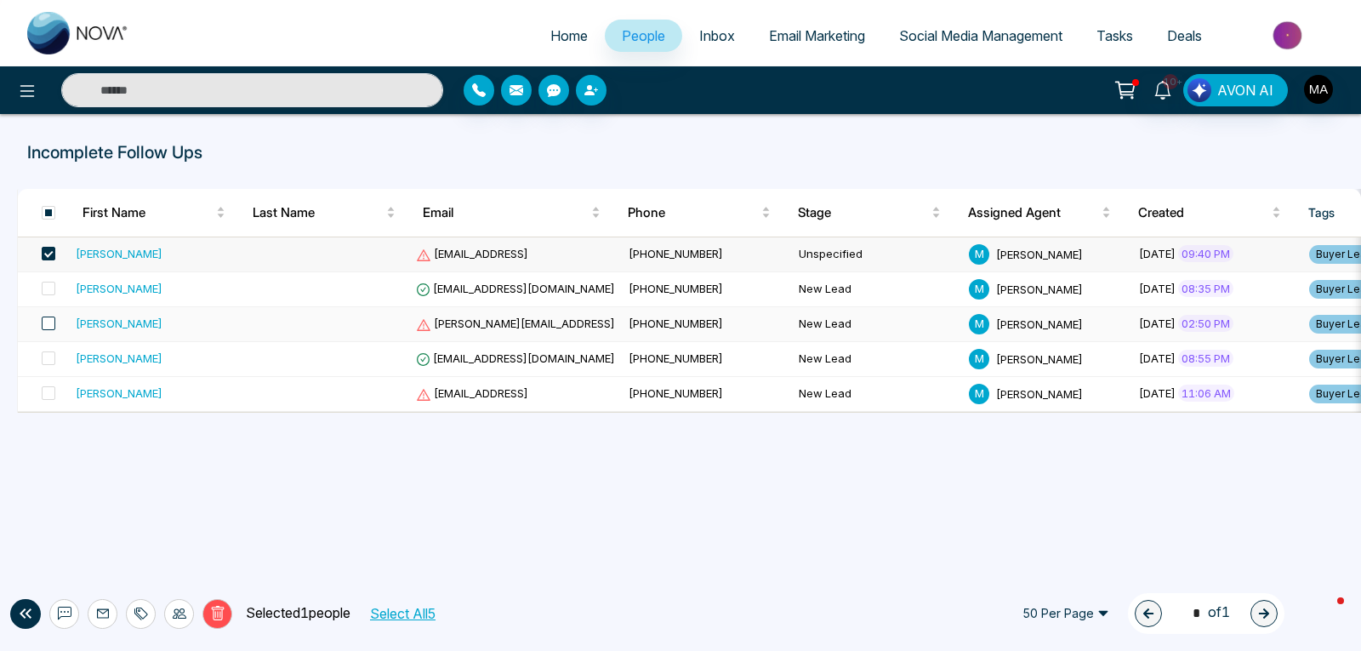
click at [53, 321] on span at bounding box center [49, 323] width 14 height 14
click at [47, 396] on span at bounding box center [49, 393] width 14 height 14
click at [518, 81] on button "button" at bounding box center [516, 90] width 31 height 31
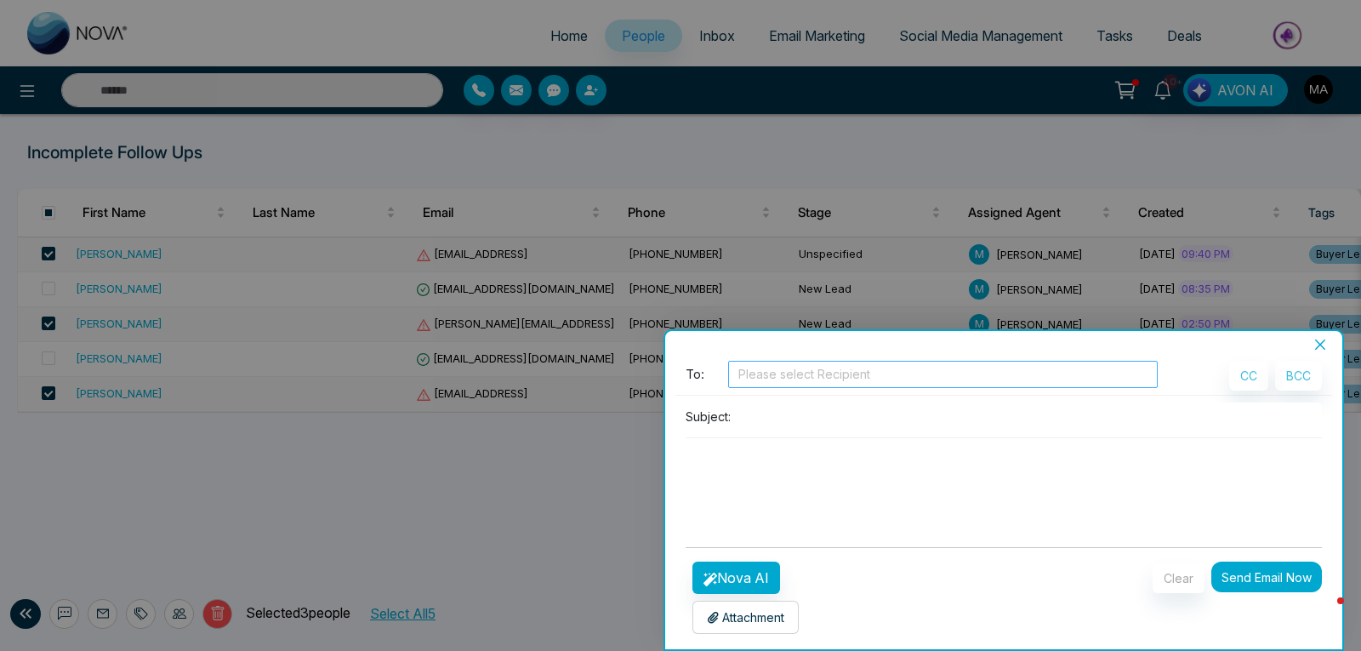
click at [776, 377] on div at bounding box center [942, 374] width 421 height 20
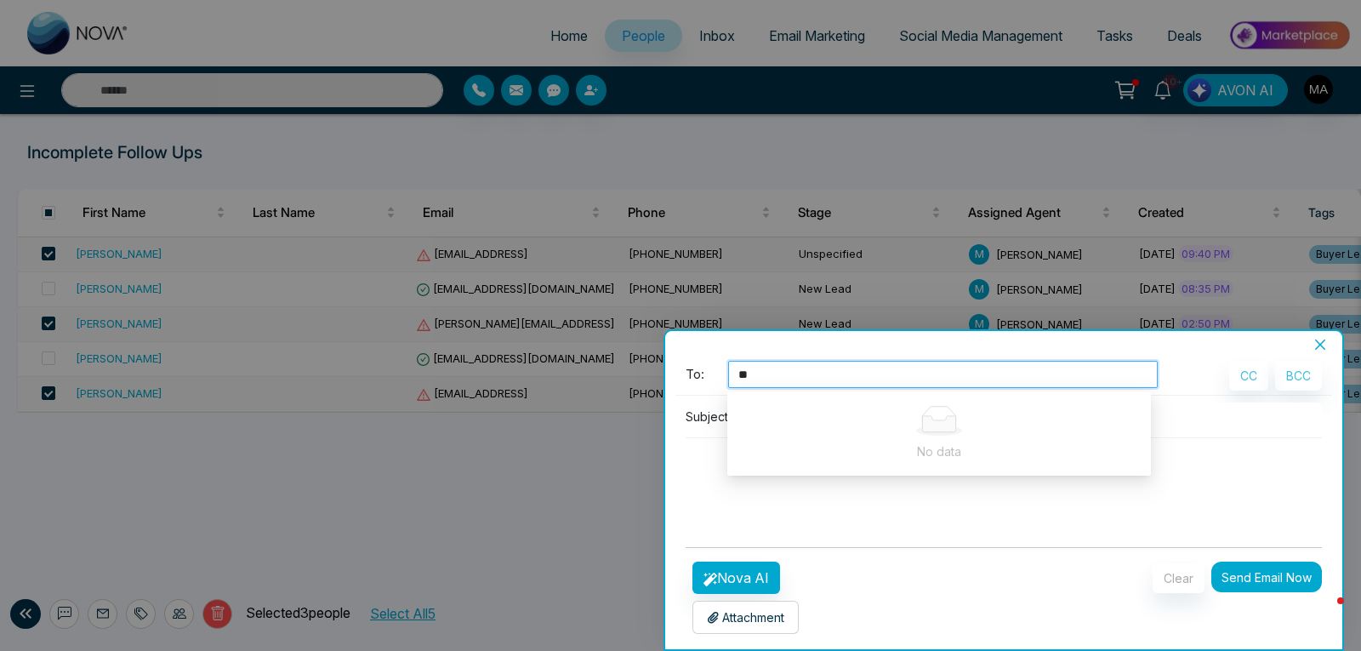
type input "*"
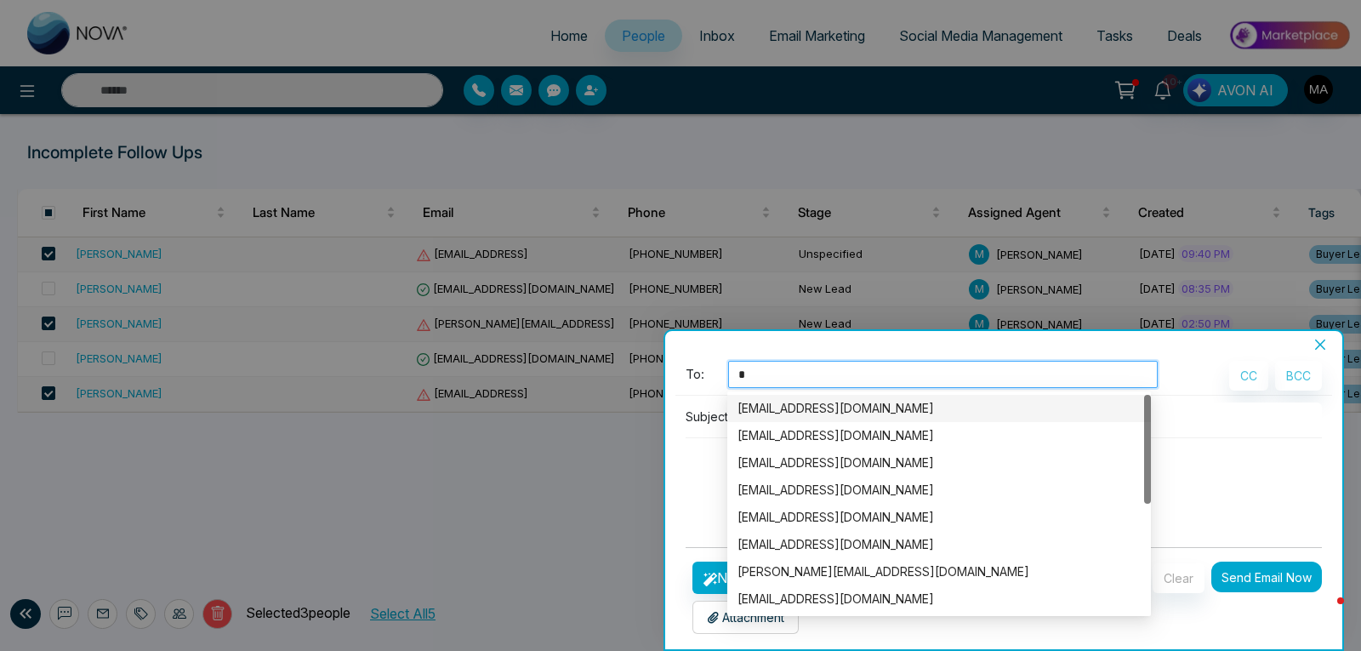
type input "**"
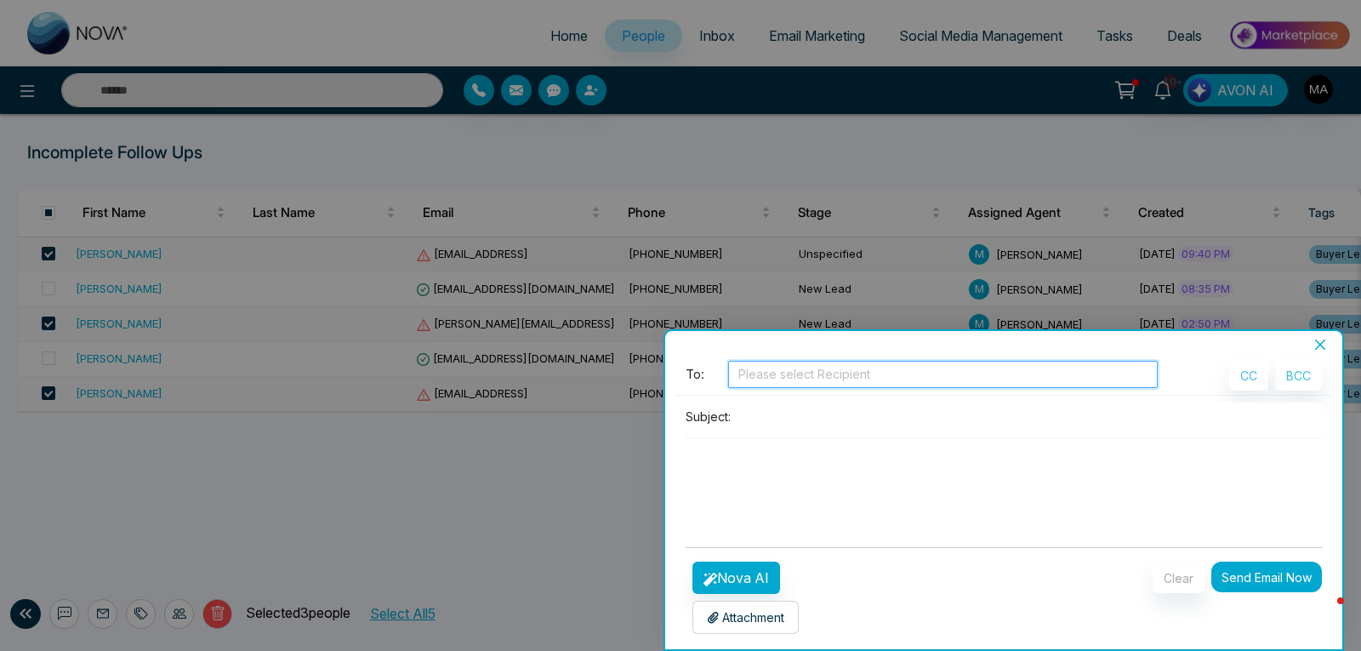
click at [515, 556] on div at bounding box center [680, 325] width 1361 height 651
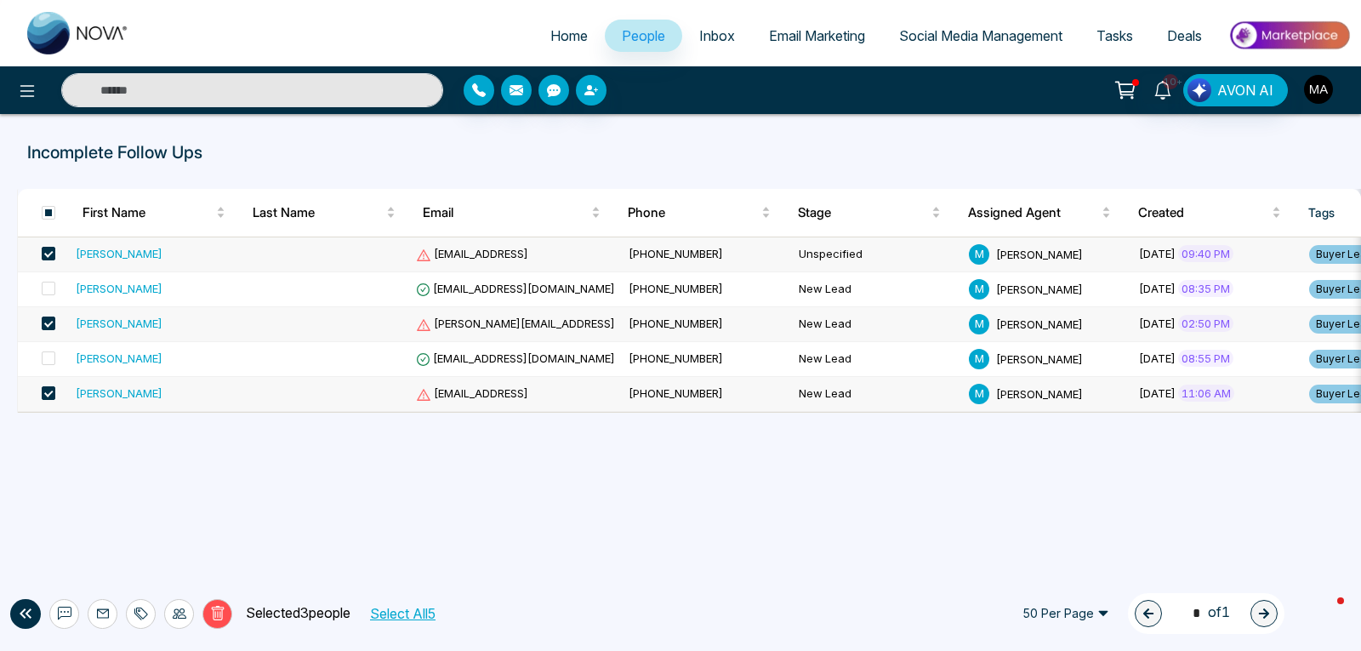
click at [1312, 83] on img "button" at bounding box center [1318, 89] width 29 height 29
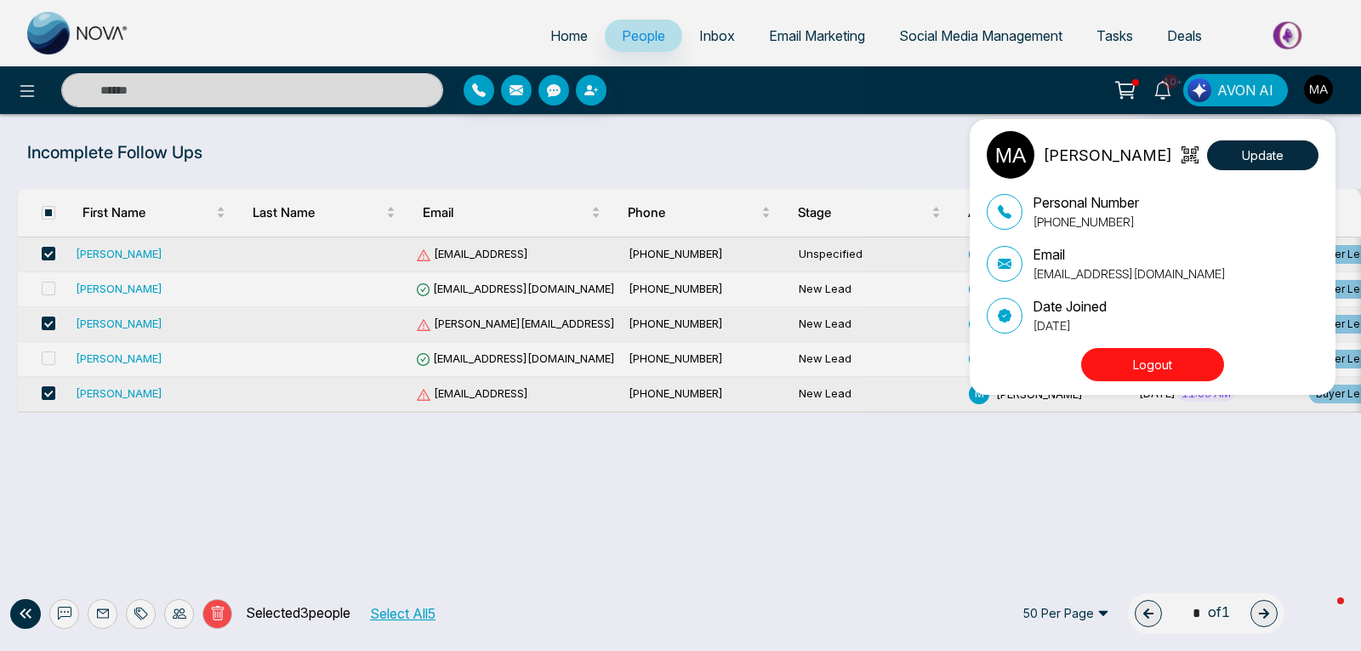
click at [1172, 365] on button "Logout" at bounding box center [1152, 364] width 143 height 33
